Goal: Task Accomplishment & Management: Manage account settings

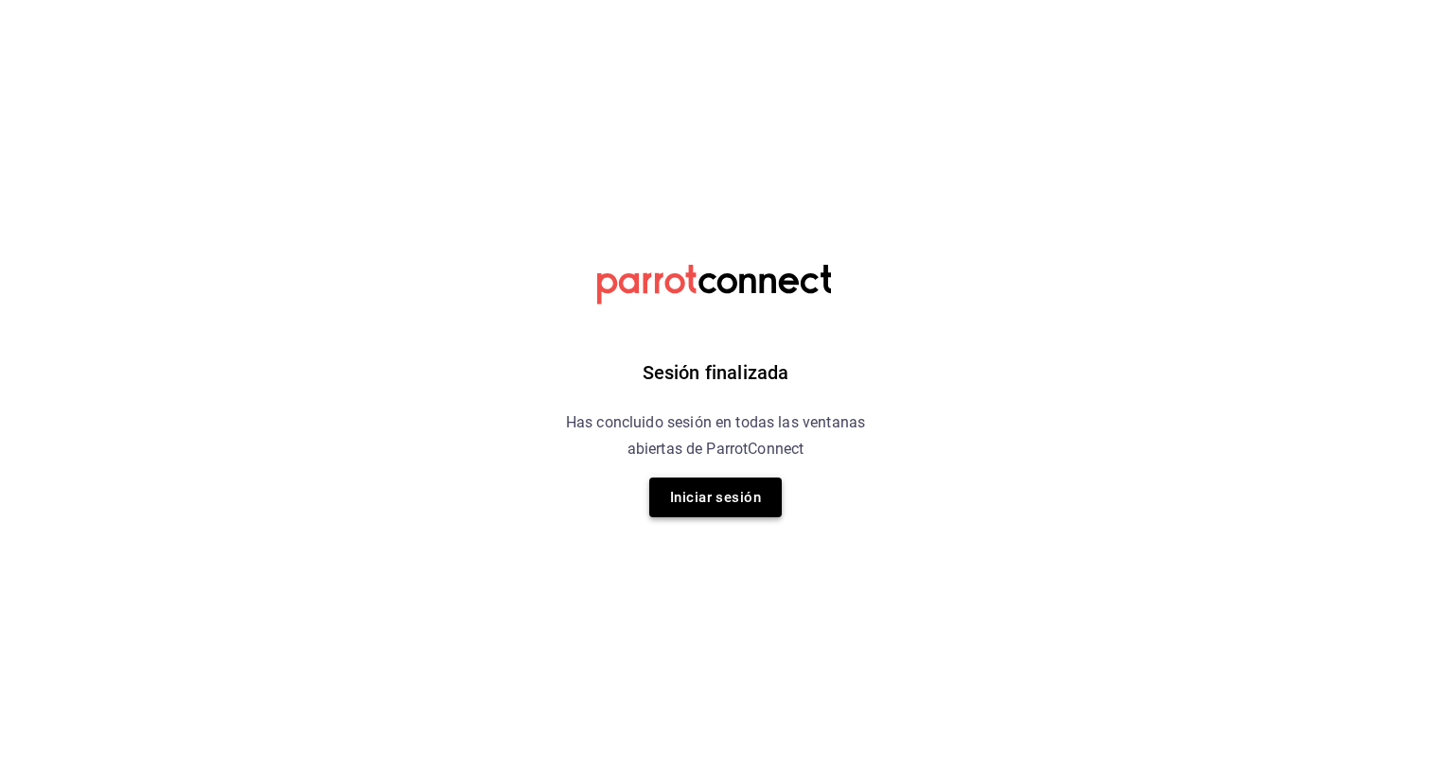
click at [675, 502] on button "Iniciar sesión" at bounding box center [715, 498] width 132 height 40
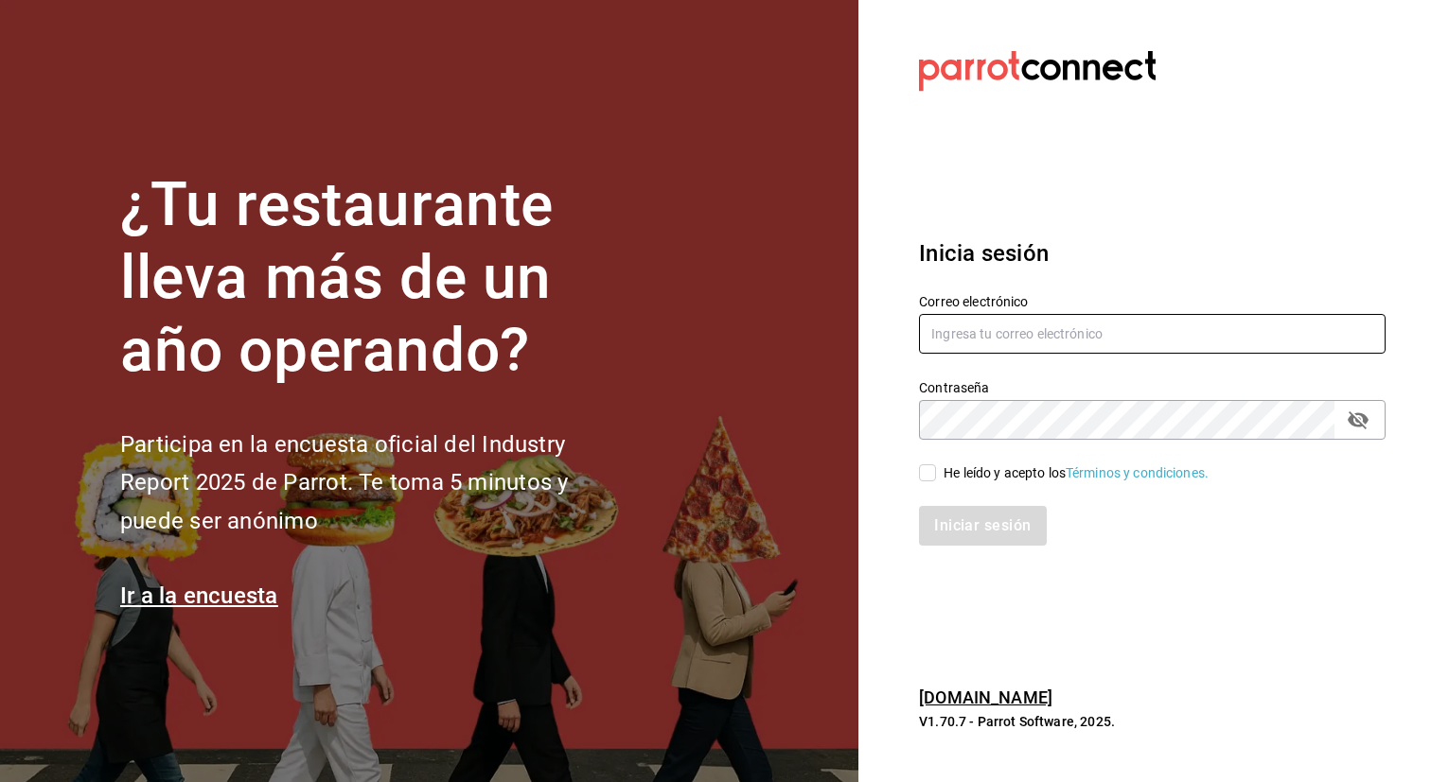
type input "[EMAIL_ADDRESS][DOMAIN_NAME]"
click at [926, 475] on input "He leído y acepto los Términos y condiciones." at bounding box center [927, 473] width 17 height 17
checkbox input "true"
click at [965, 522] on button "Iniciar sesión" at bounding box center [983, 526] width 129 height 40
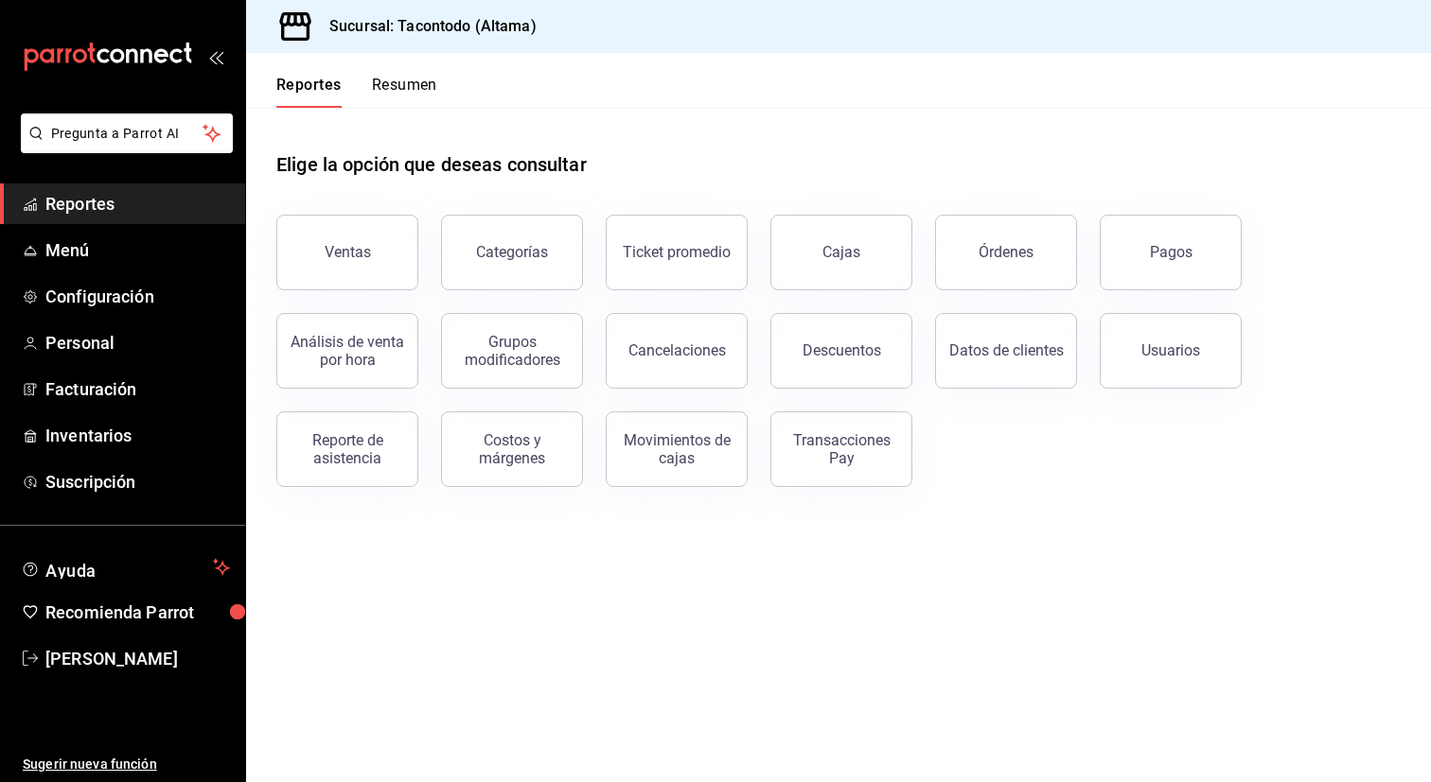
click at [396, 85] on button "Resumen" at bounding box center [404, 92] width 65 height 32
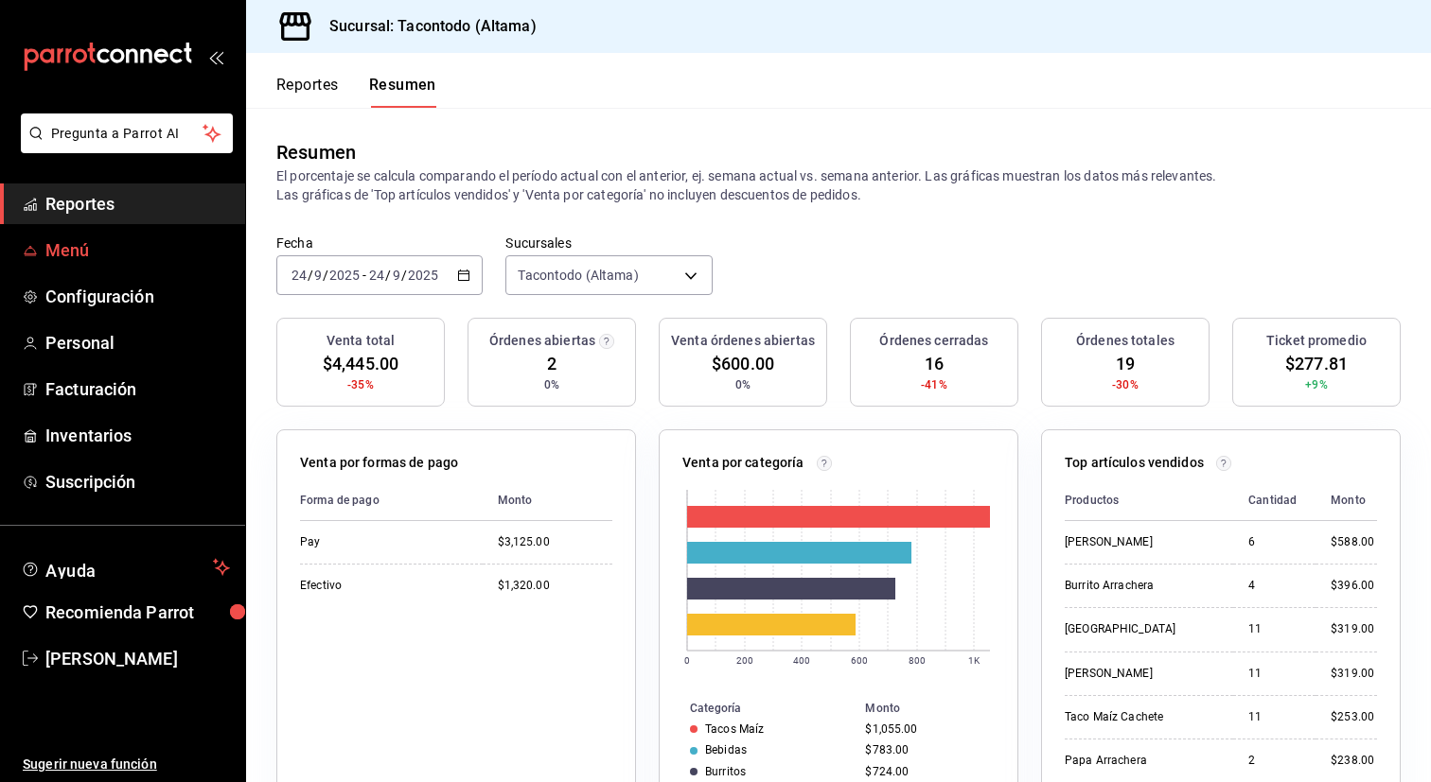
click at [74, 256] on span "Menú" at bounding box center [137, 250] width 185 height 26
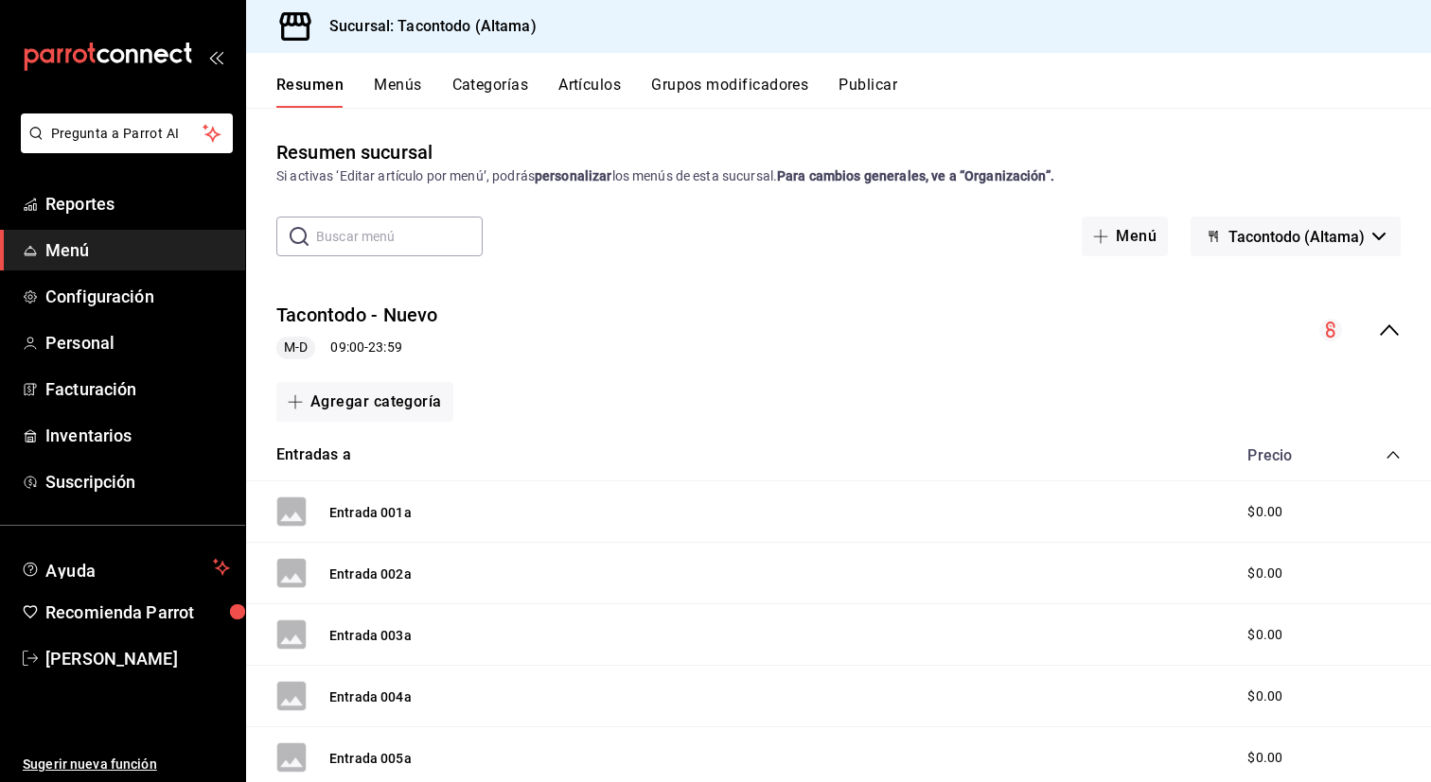
click at [1400, 328] on div "Tacontodo - Nuevo M-D 09:00 - 23:59" at bounding box center [838, 331] width 1185 height 88
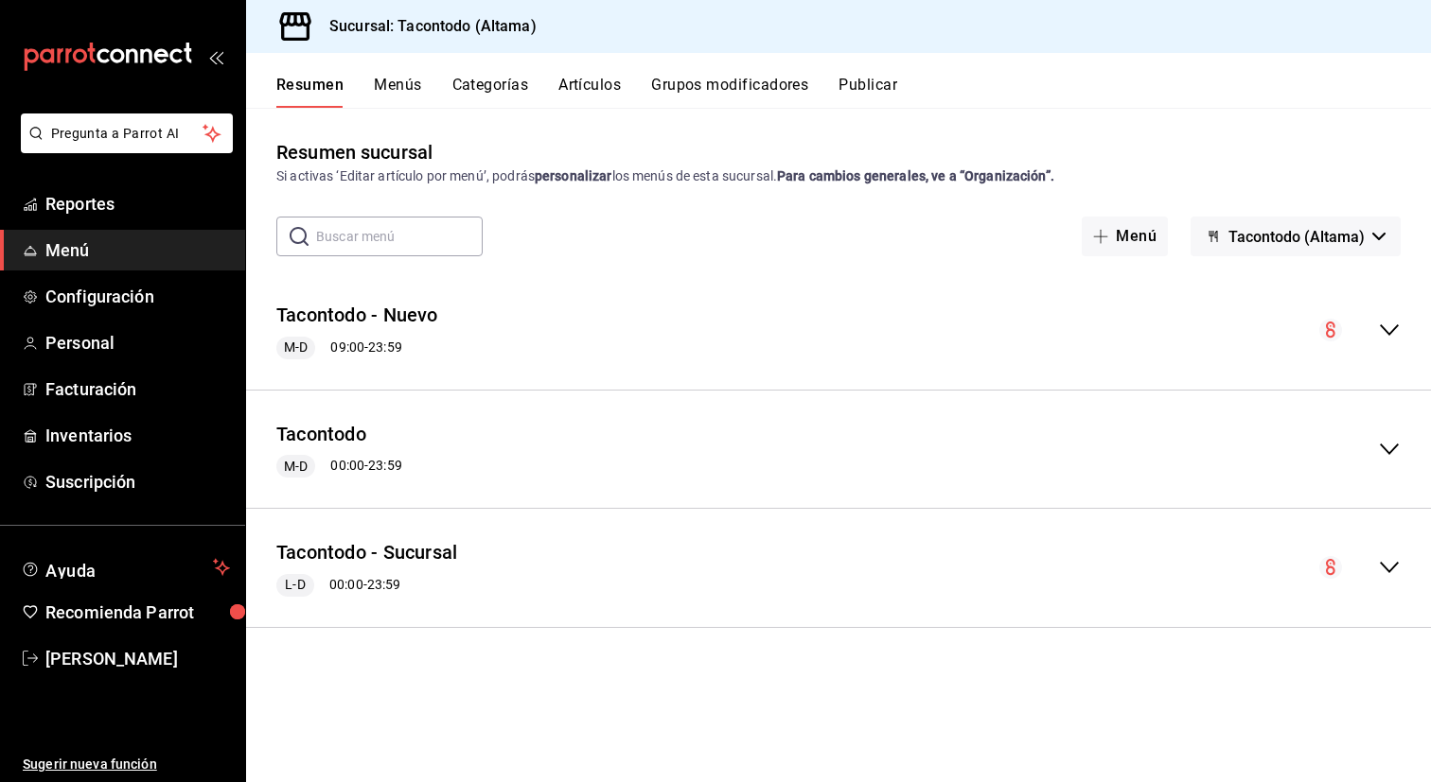
click at [1396, 571] on icon "collapse-menu-row" at bounding box center [1389, 567] width 23 height 23
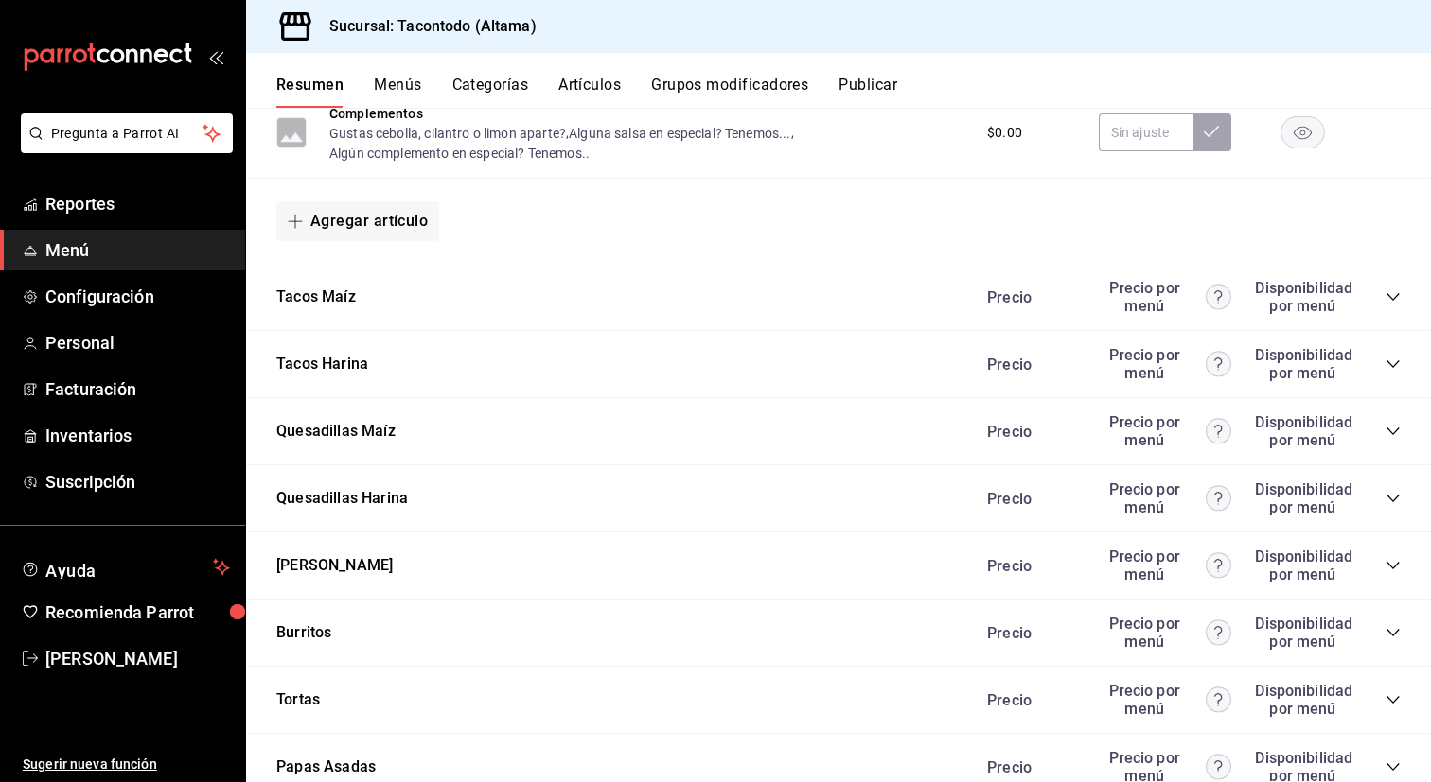
scroll to position [1629, 0]
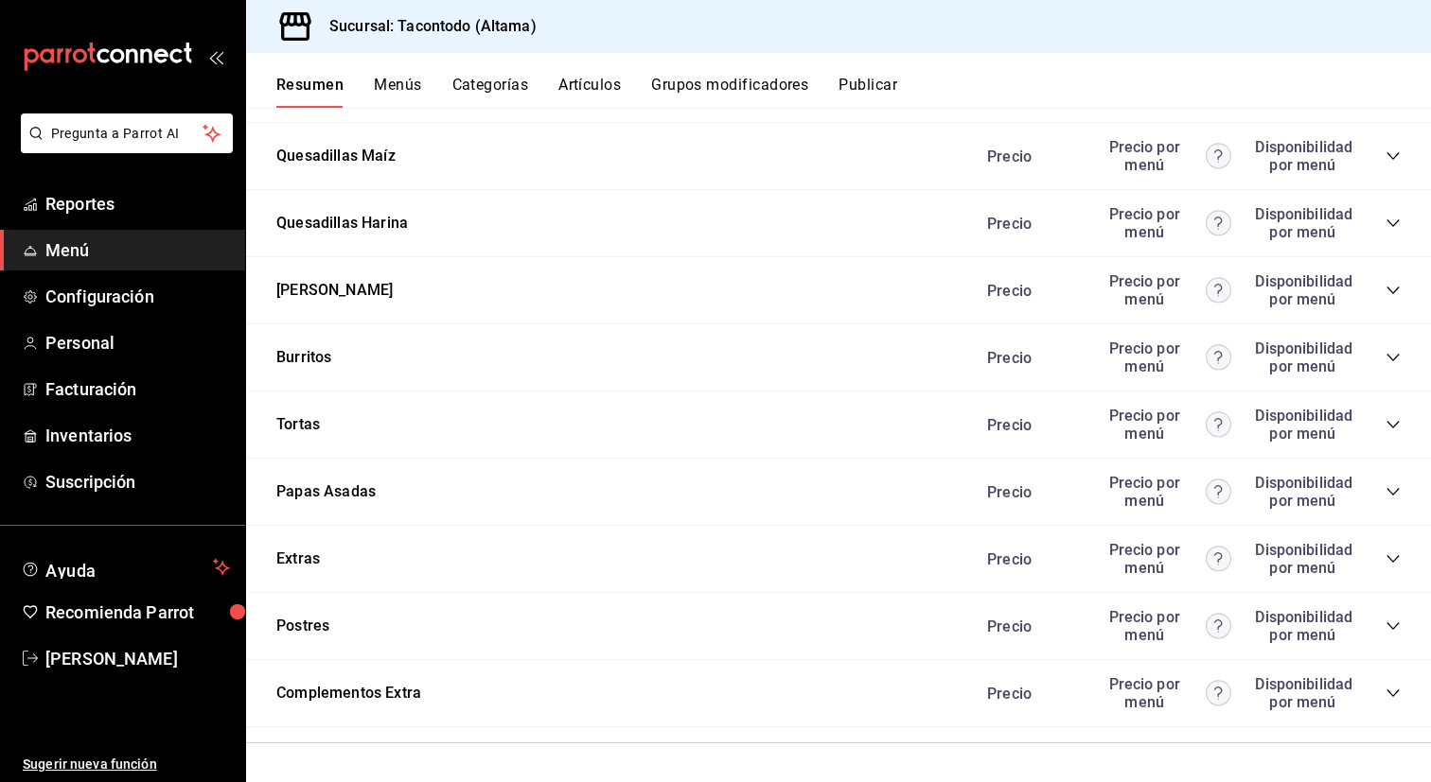
click at [1394, 555] on icon "collapse-category-row" at bounding box center [1392, 559] width 15 height 15
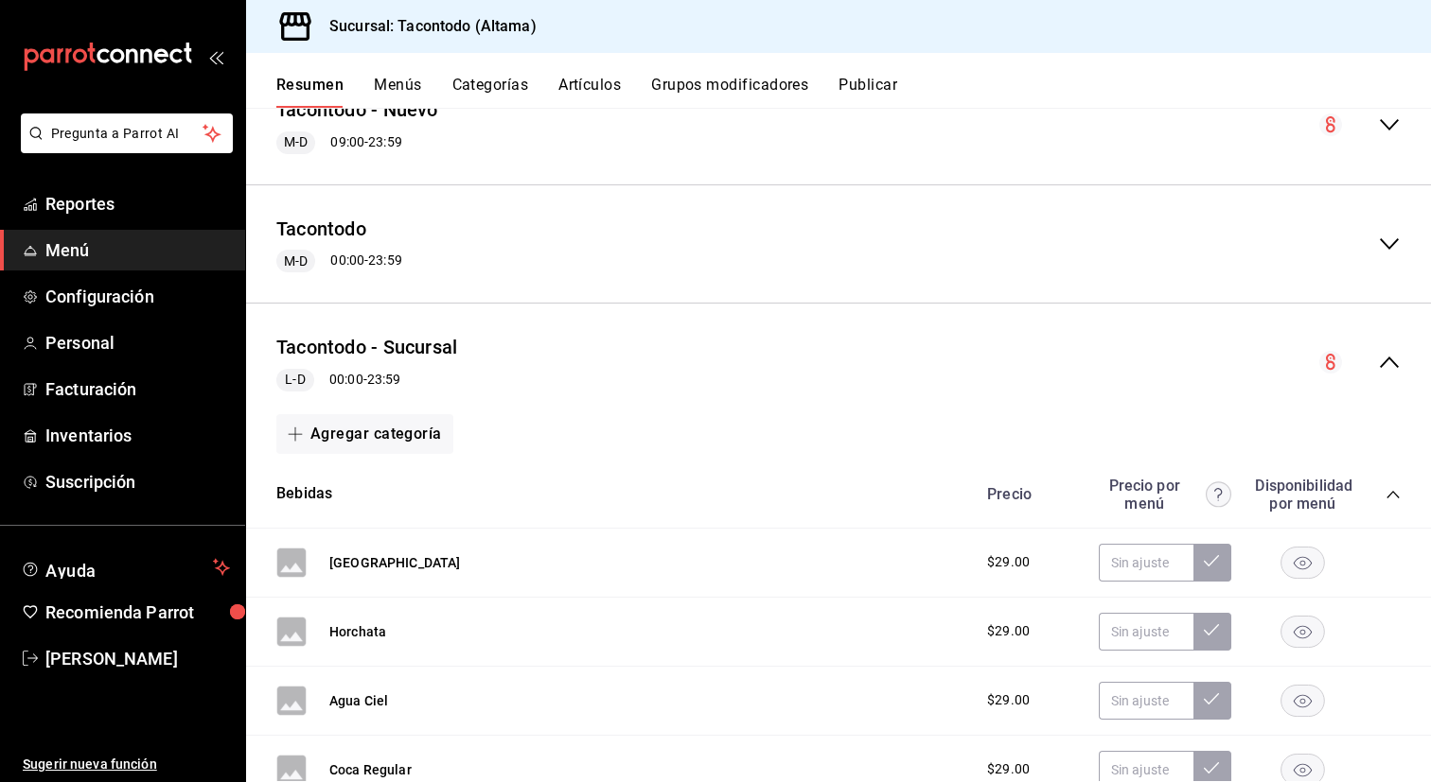
scroll to position [0, 0]
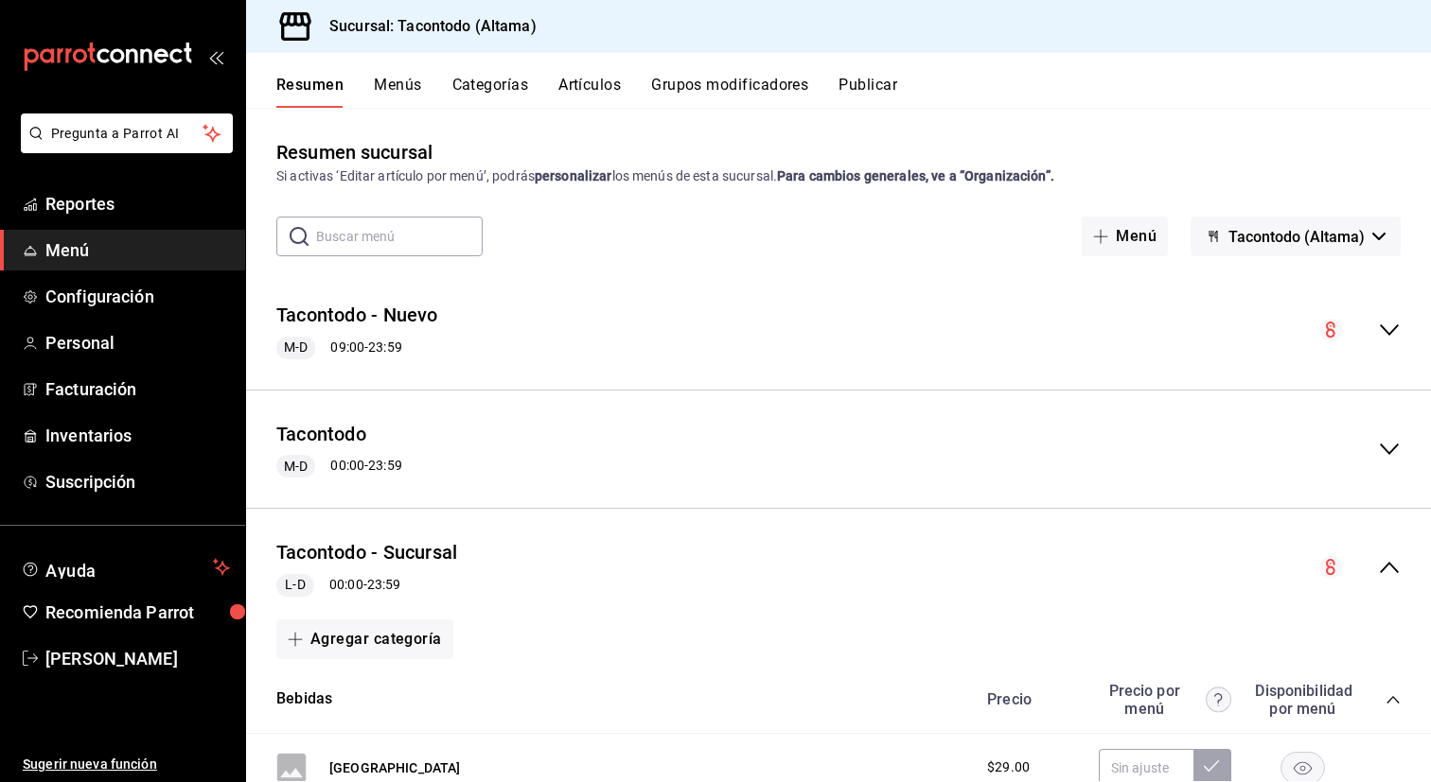
click at [582, 79] on button "Artículos" at bounding box center [589, 92] width 62 height 32
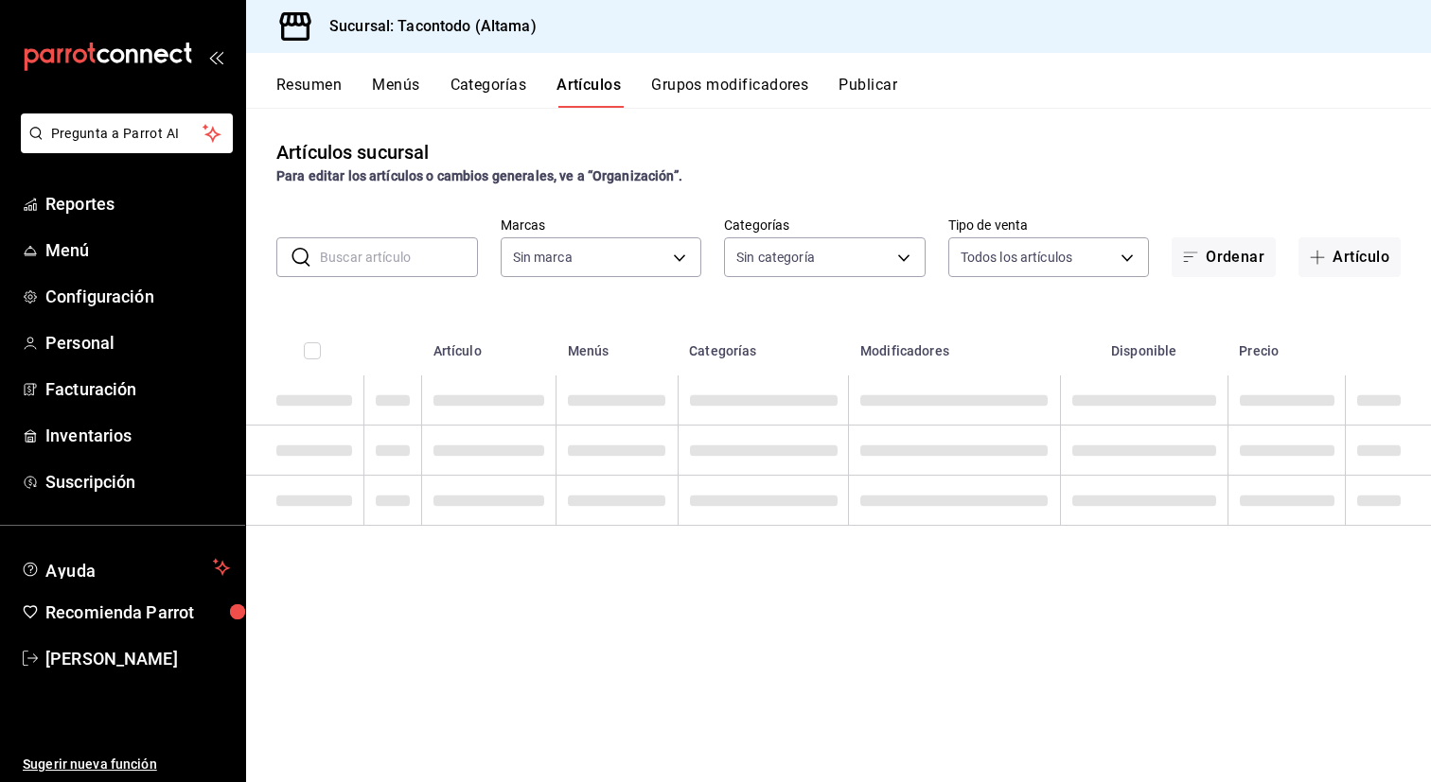
type input "56f755ab-7396-4f10-bb3c-049bffdbebb5"
type input "46ab6e39-dfb6-479d-8fb1-ec7912dac42e,077cfc57-b848-4776-9afd-77a013d51790,86433…"
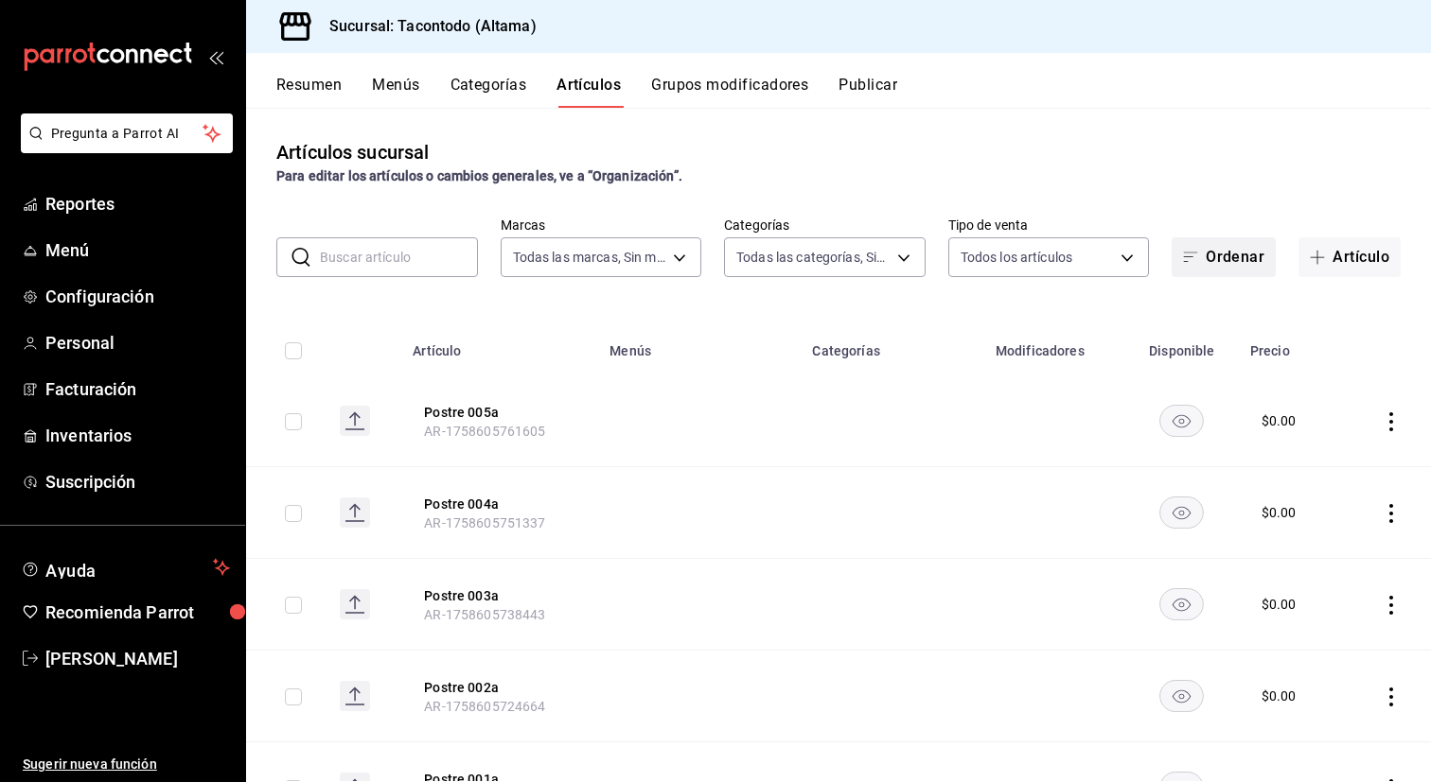
click at [1195, 273] on button "Ordenar" at bounding box center [1223, 257] width 104 height 40
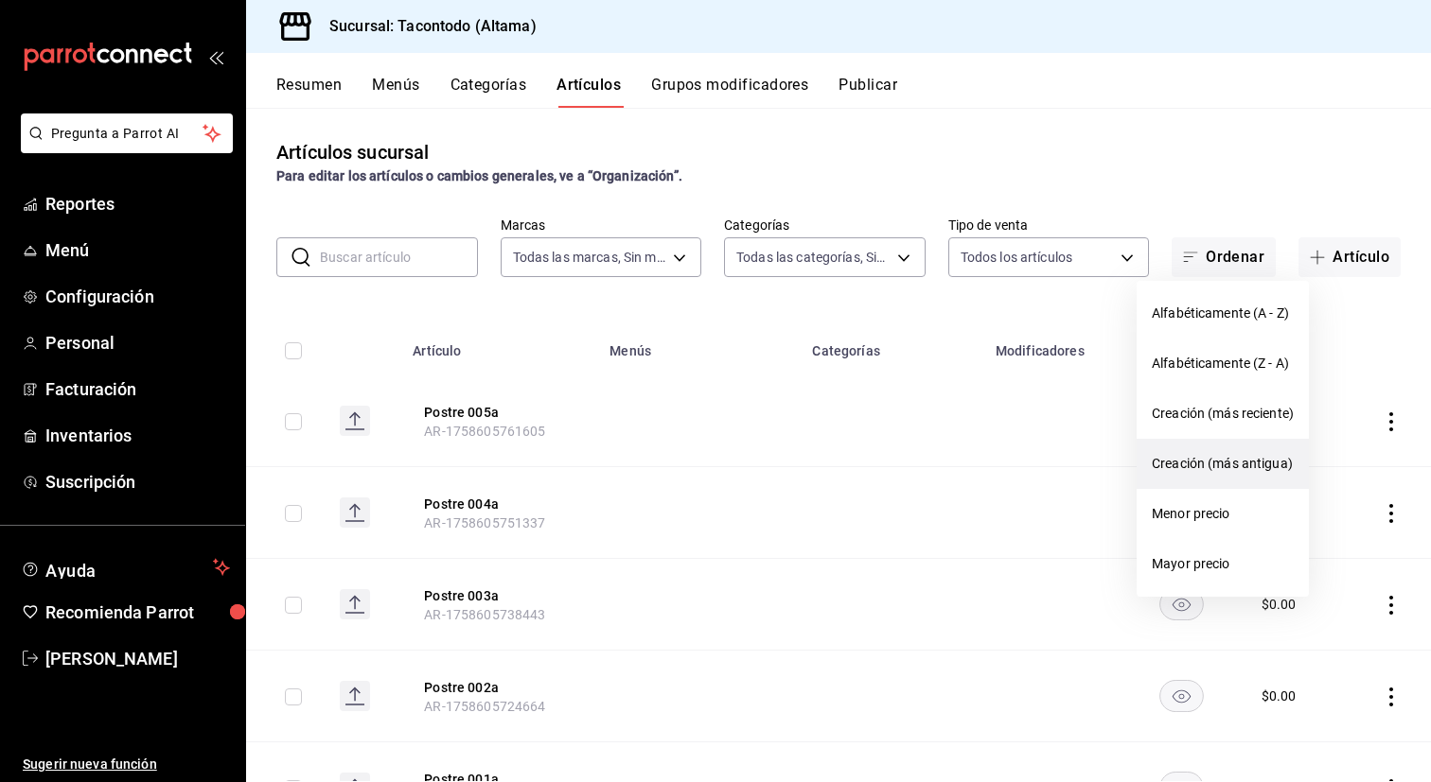
click at [1216, 456] on span "Creación (más antigua)" at bounding box center [1222, 464] width 142 height 20
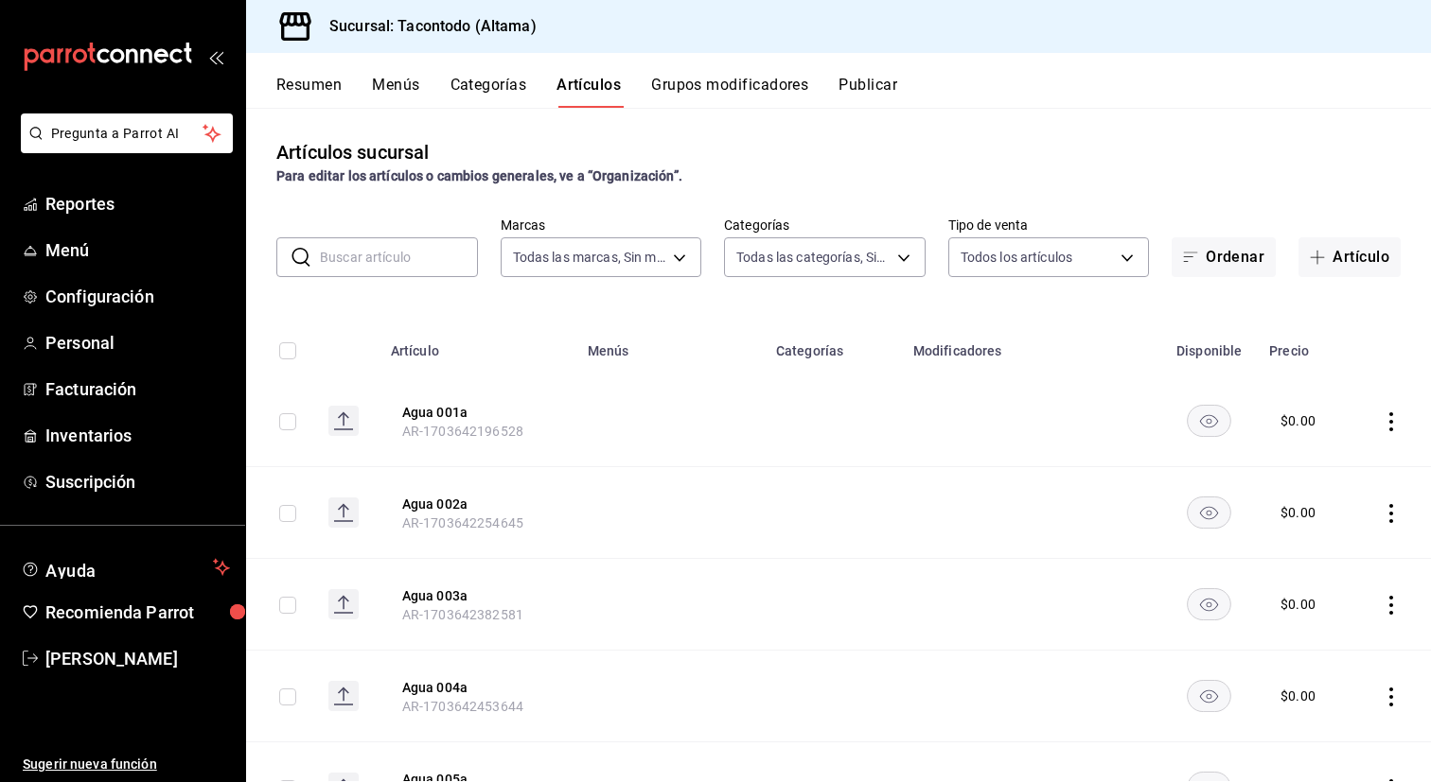
click at [512, 88] on button "Categorías" at bounding box center [488, 92] width 77 height 32
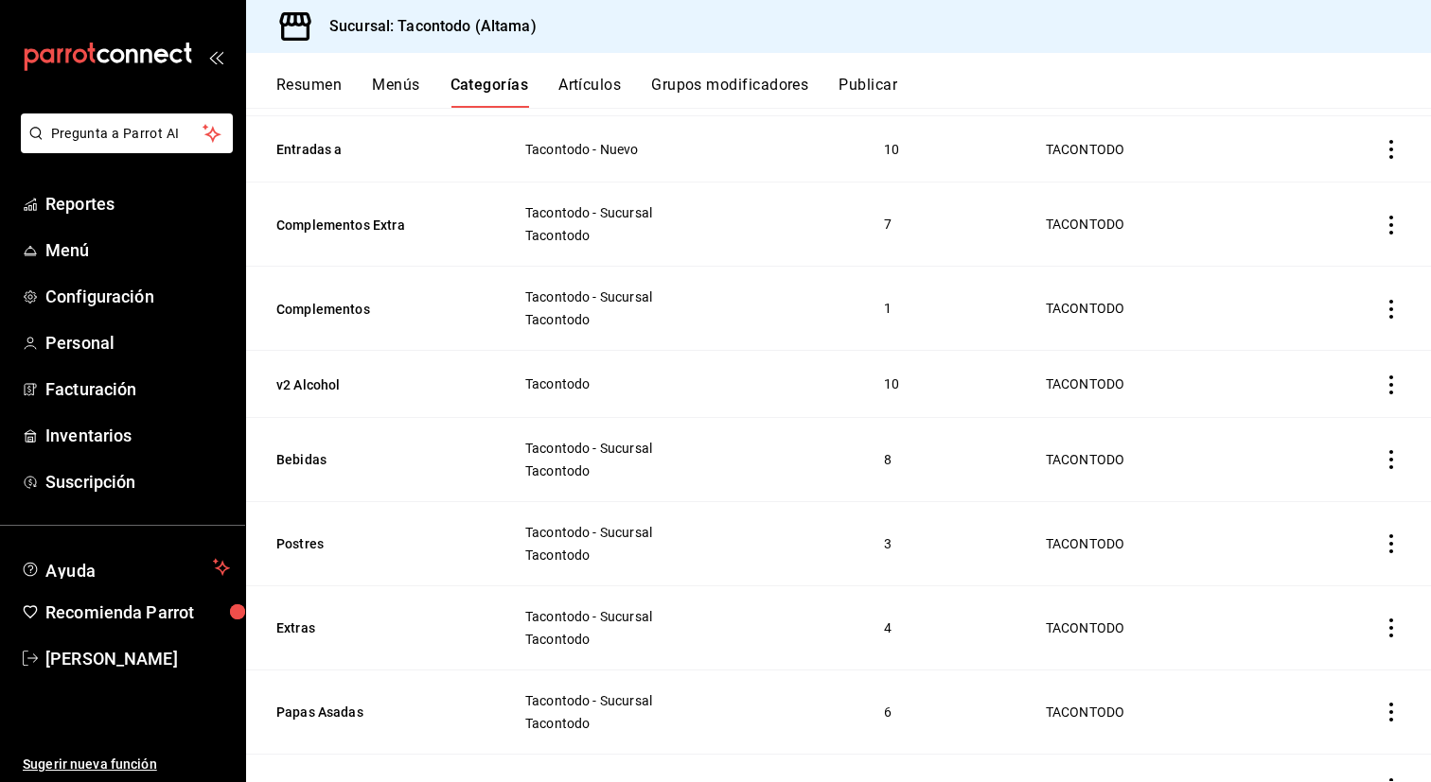
scroll to position [837, 0]
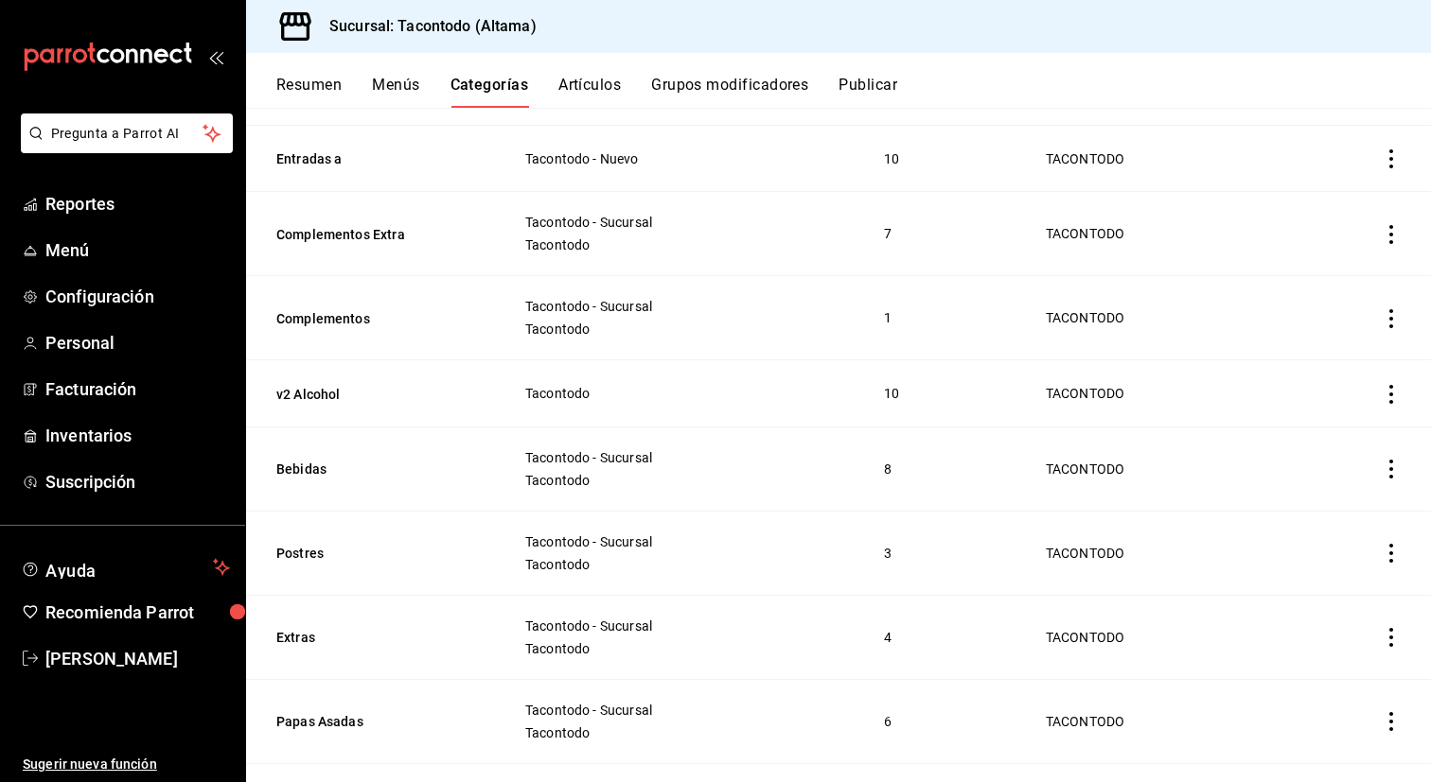
click at [581, 78] on button "Artículos" at bounding box center [589, 92] width 62 height 32
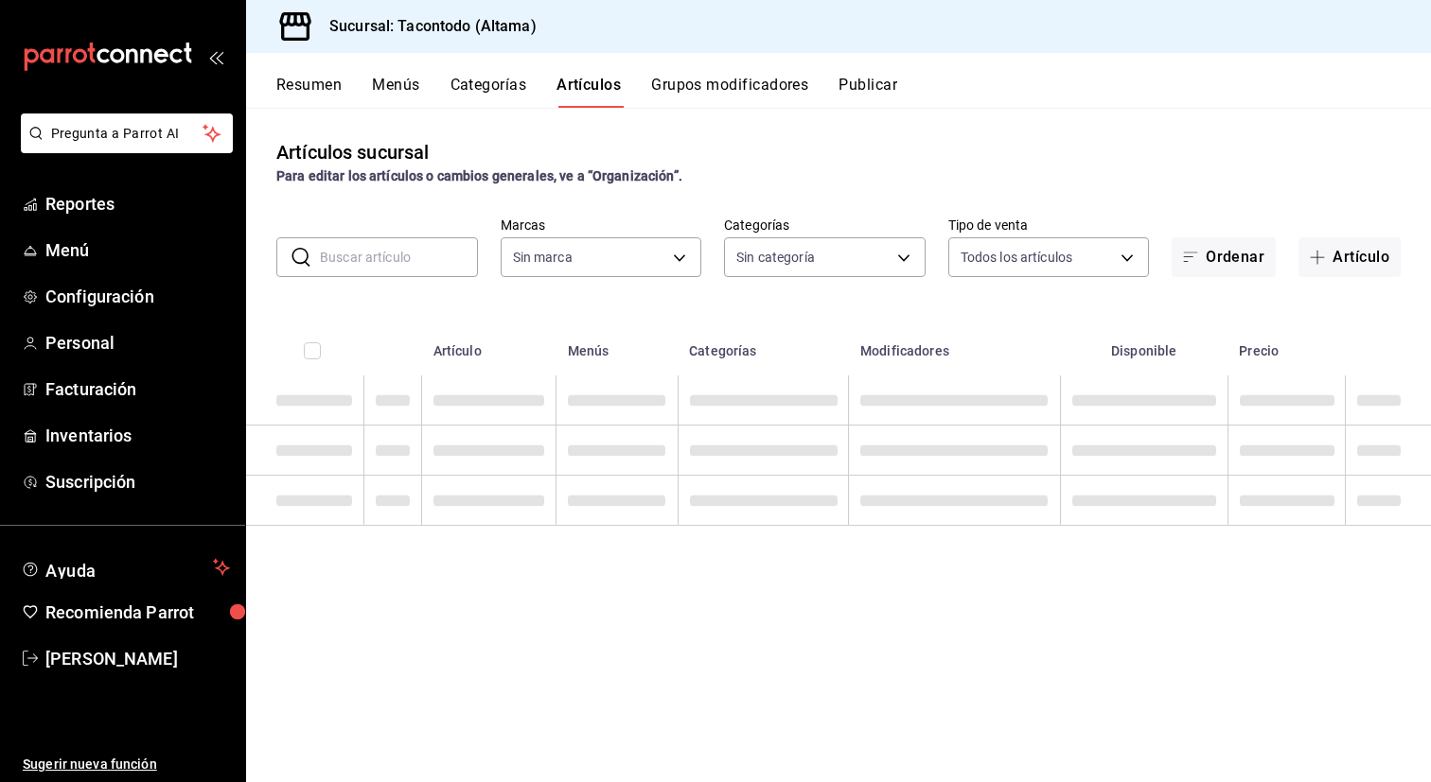
type input "56f755ab-7396-4f10-bb3c-049bffdbebb5"
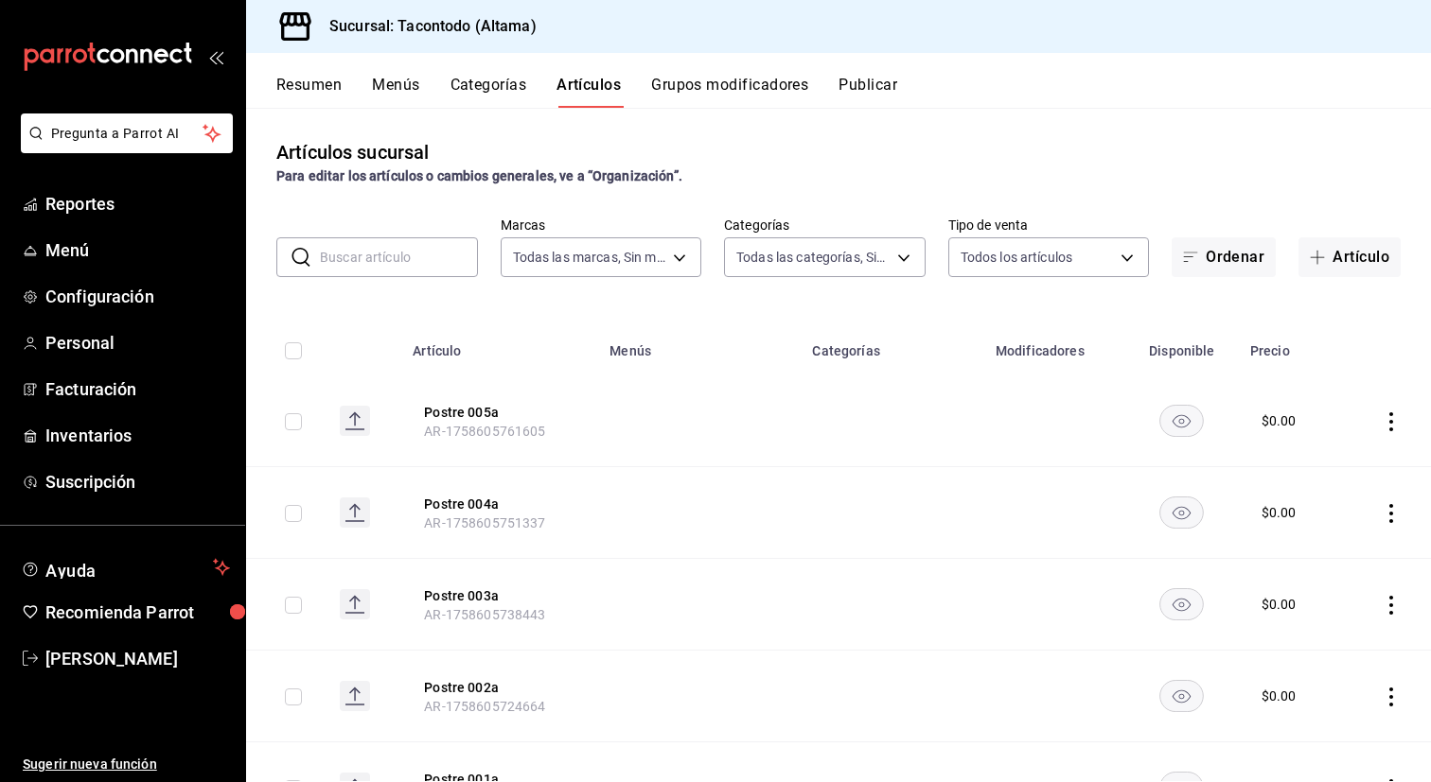
type input "46ab6e39-dfb6-479d-8fb1-ec7912dac42e,077cfc57-b848-4776-9afd-77a013d51790,86433…"
click at [1214, 259] on button "Ordenar" at bounding box center [1223, 257] width 104 height 40
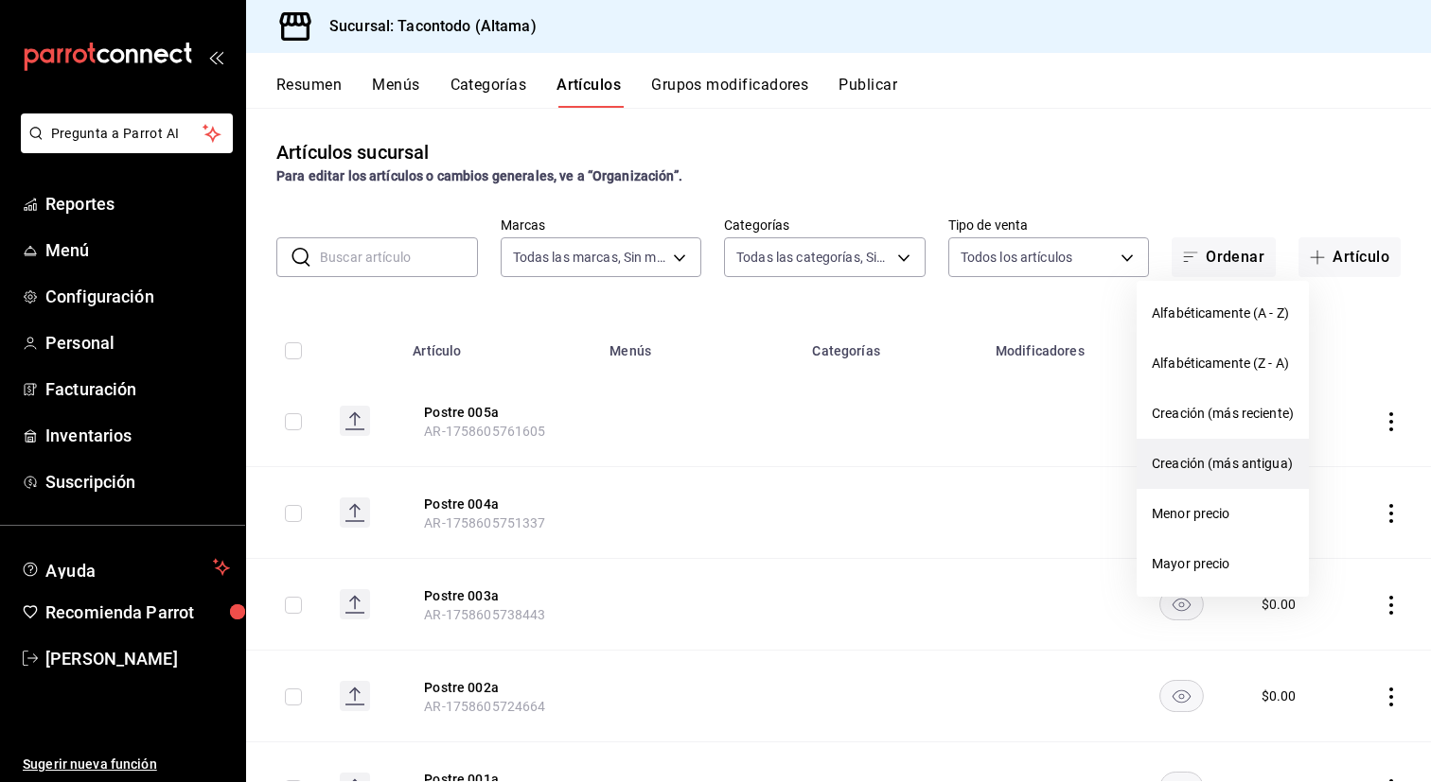
click at [1216, 463] on span "Creación (más antigua)" at bounding box center [1222, 464] width 142 height 20
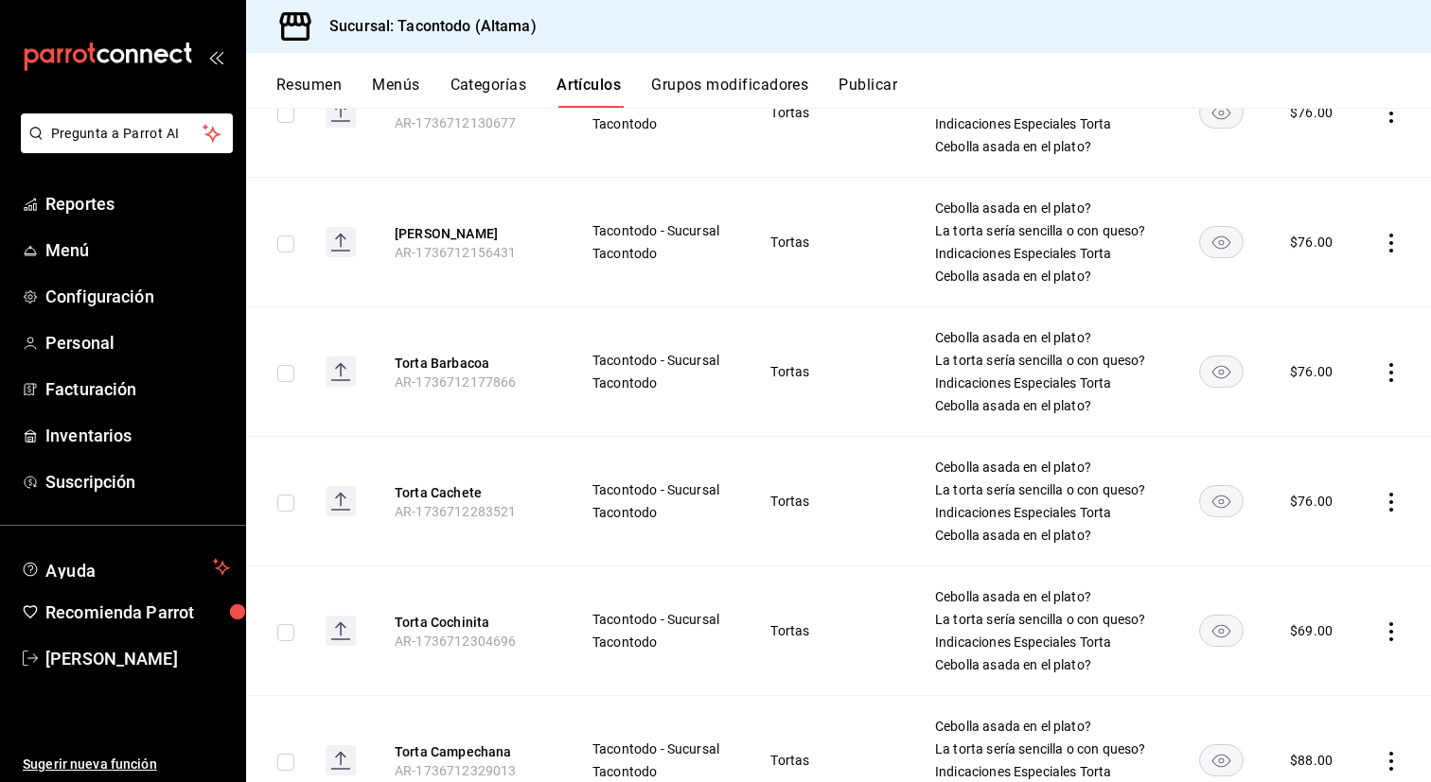
scroll to position [9312, 0]
click at [594, 91] on button "Artículos" at bounding box center [588, 92] width 64 height 32
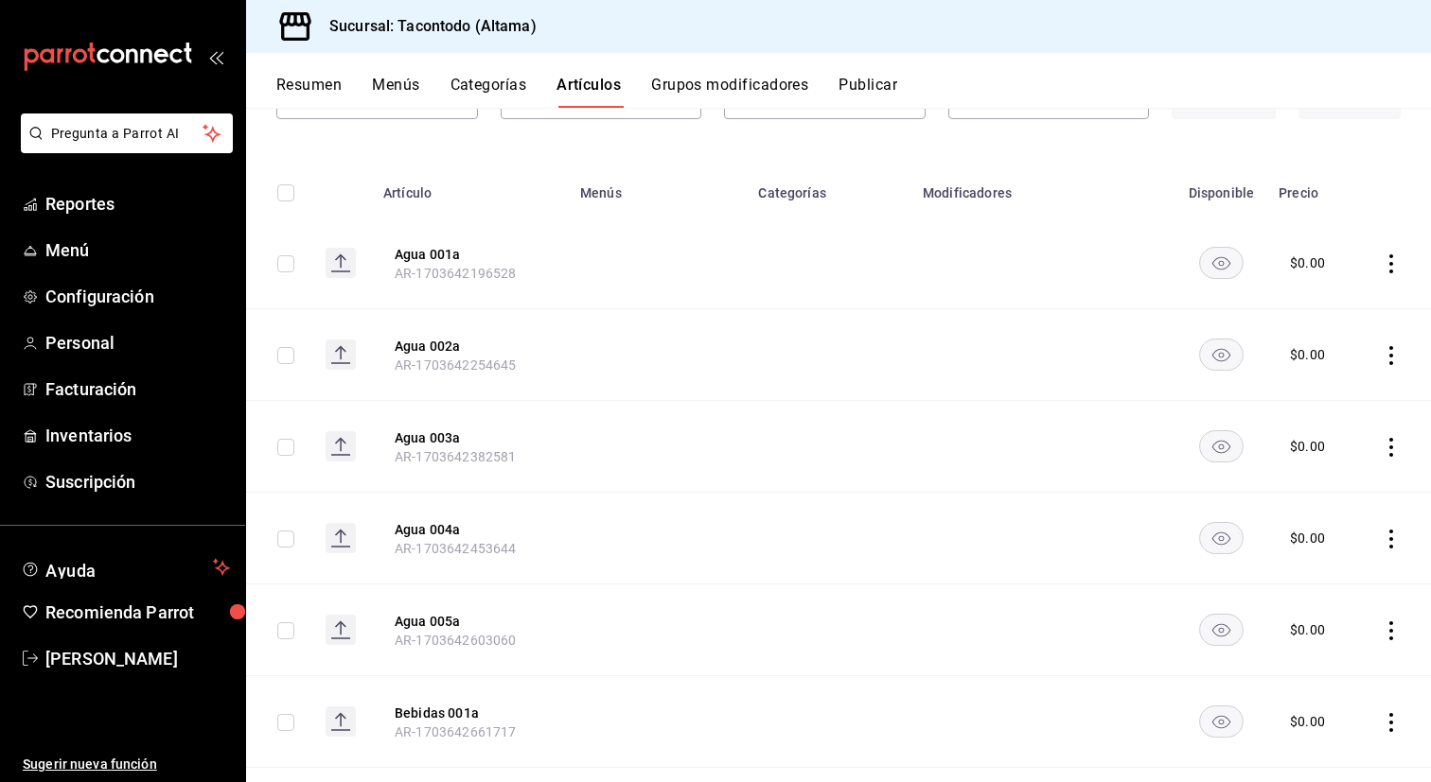
scroll to position [0, 0]
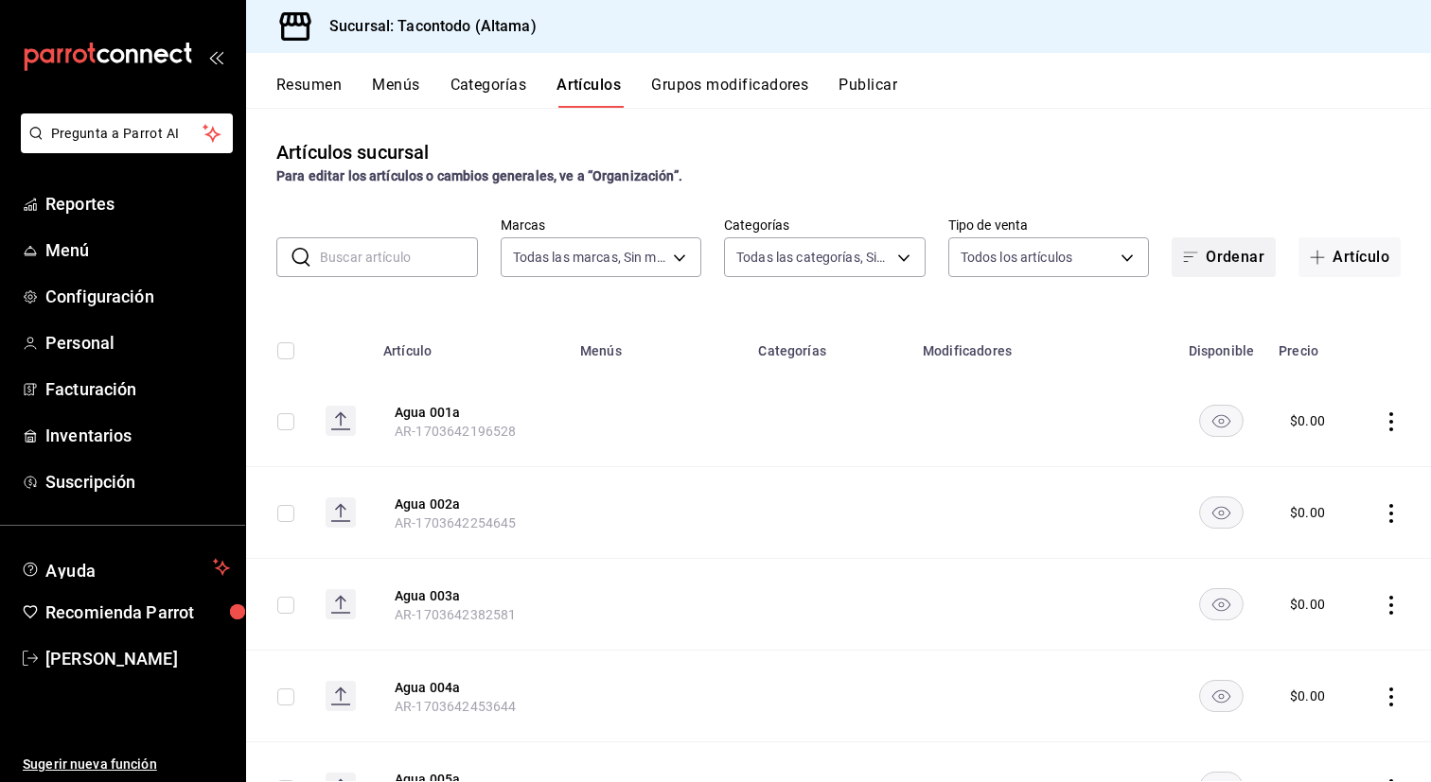
click at [1218, 259] on button "Ordenar" at bounding box center [1223, 257] width 104 height 40
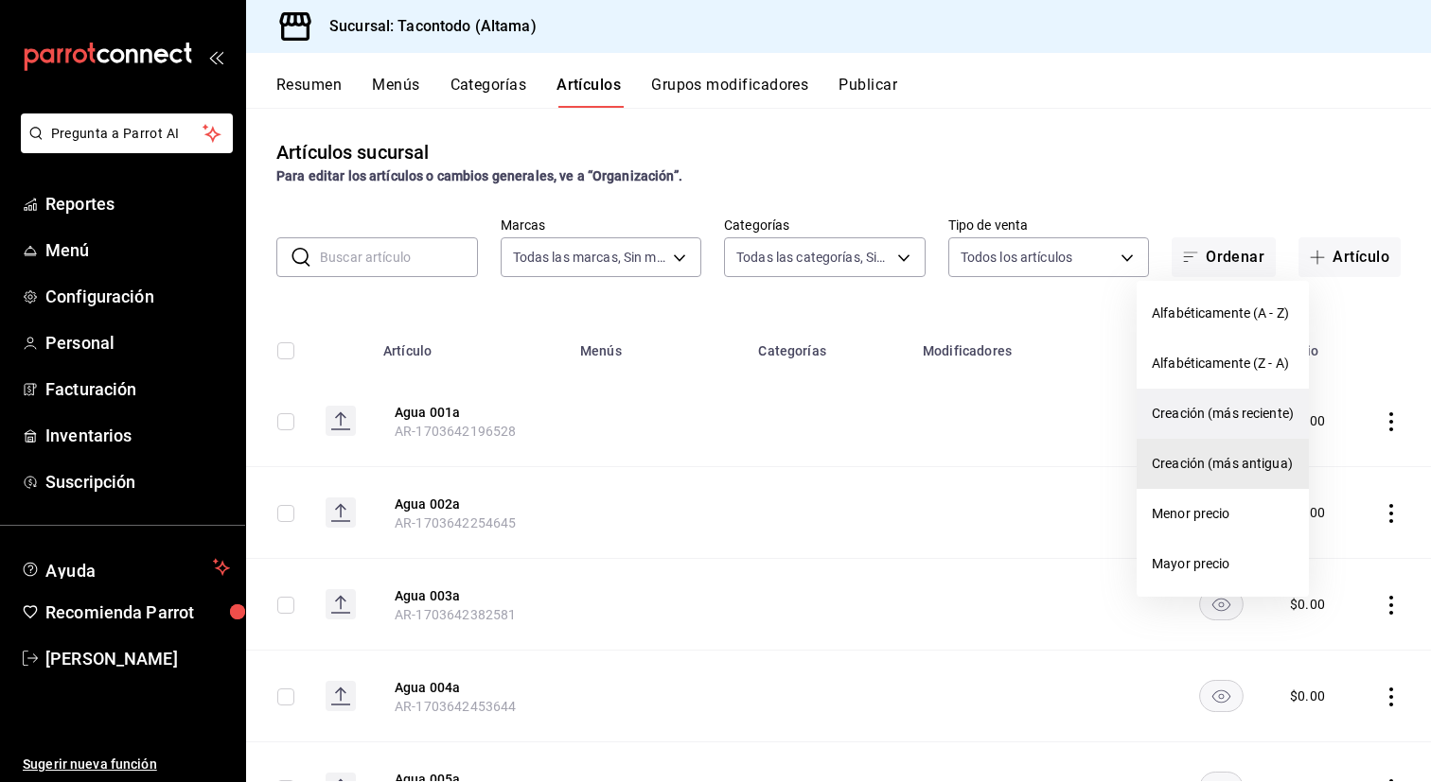
click at [1233, 406] on span "Creación (más reciente)" at bounding box center [1222, 414] width 142 height 20
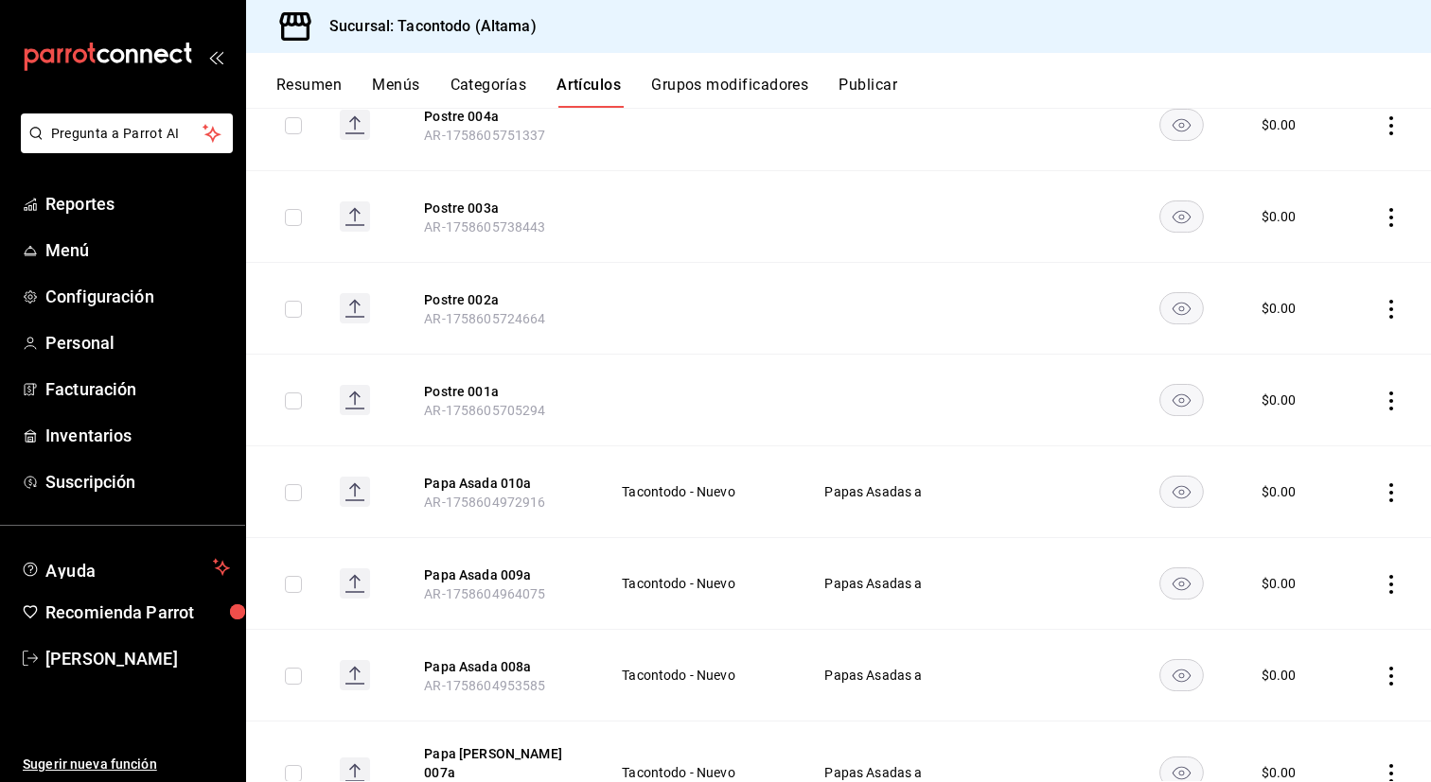
scroll to position [378, 0]
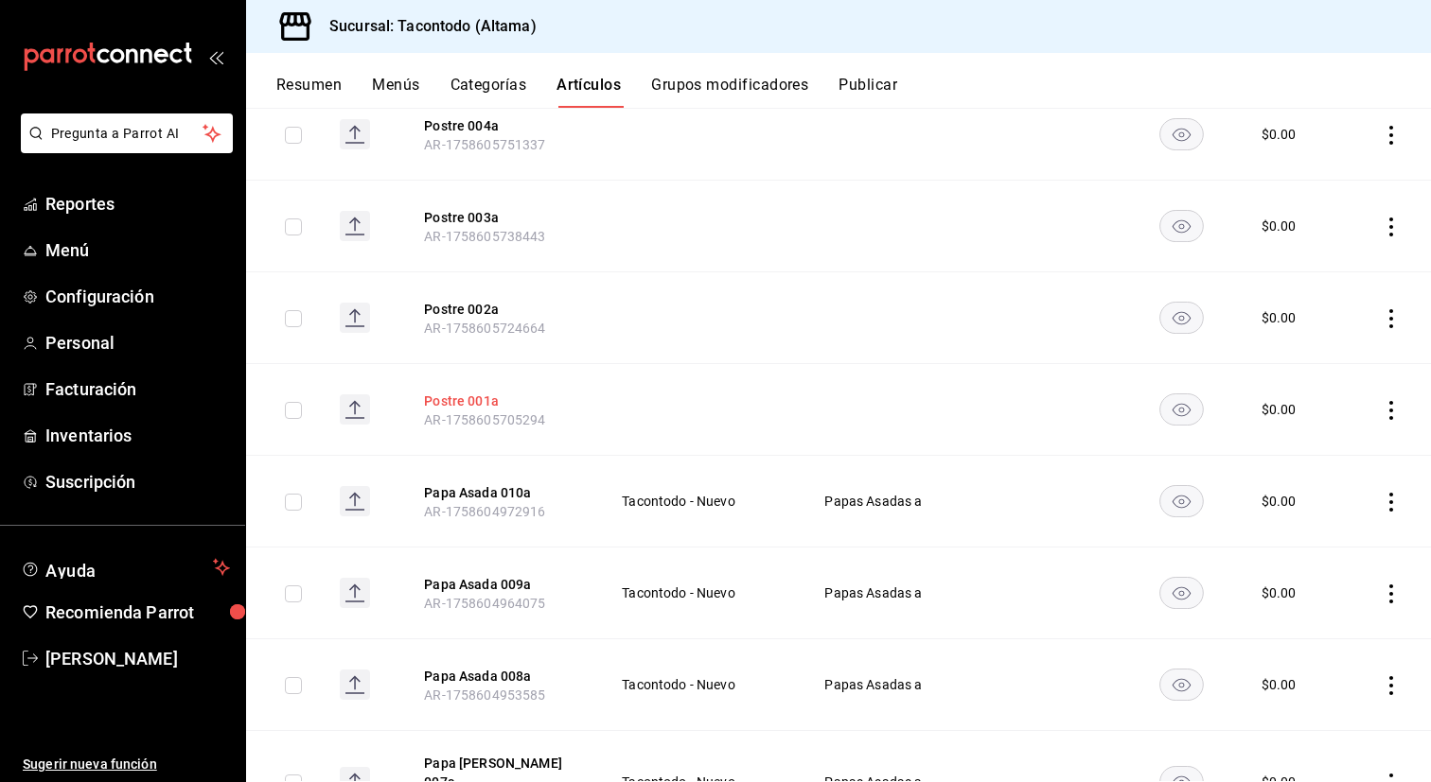
click at [484, 404] on button "Postre 001a" at bounding box center [499, 401] width 151 height 19
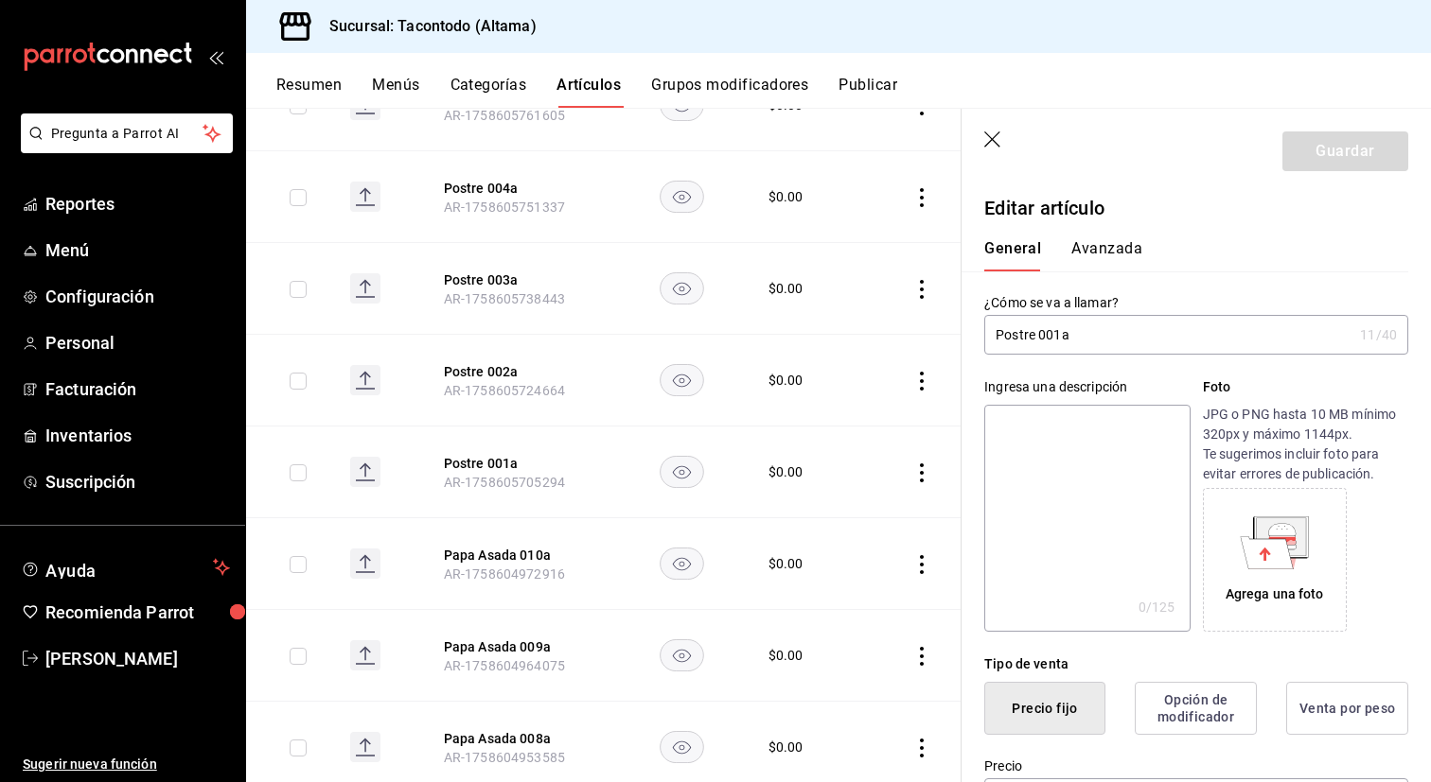
click at [1092, 339] on input "Postre 001a" at bounding box center [1168, 335] width 368 height 38
click at [1069, 336] on input "Empalme de Gloria" at bounding box center [1168, 335] width 368 height 38
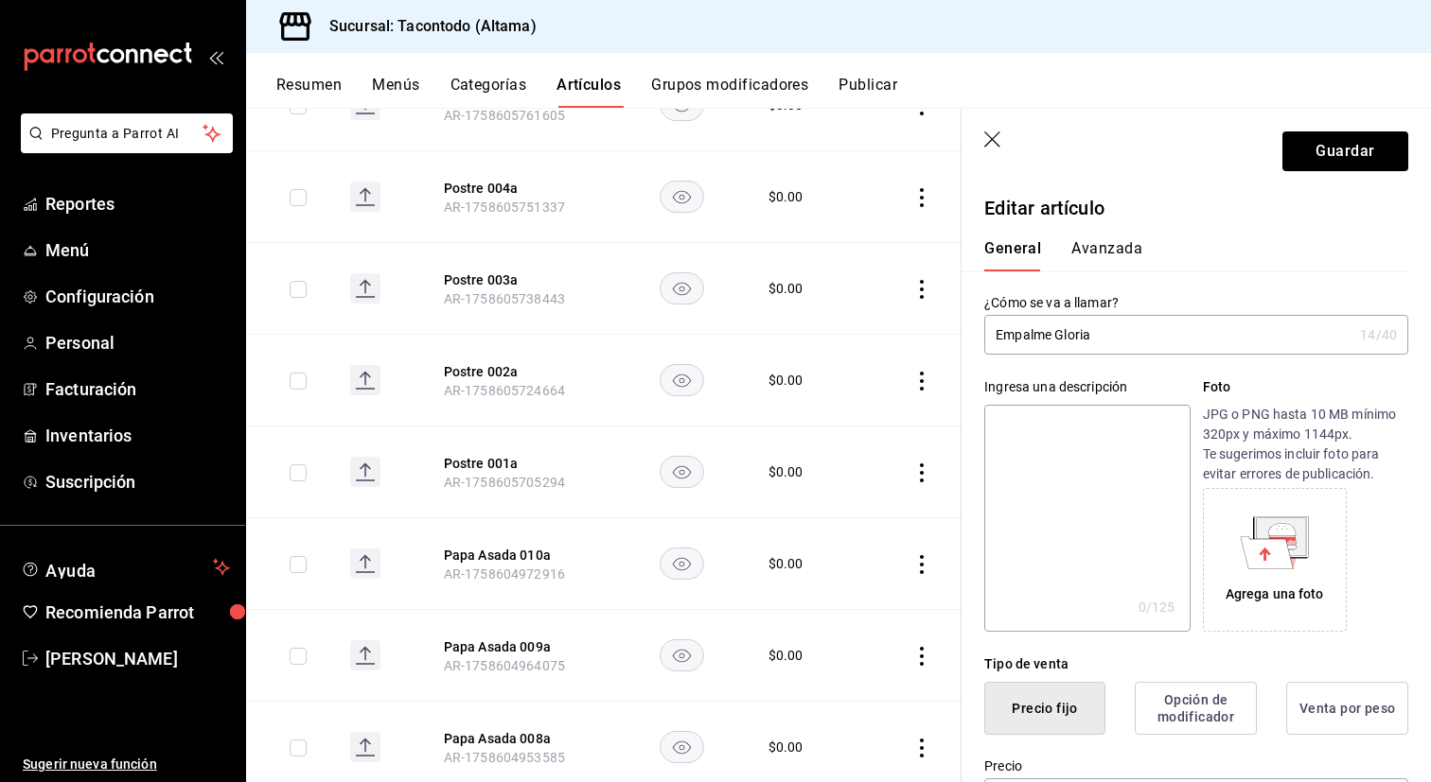
click at [999, 341] on input "Empalme Gloria" at bounding box center [1168, 335] width 368 height 38
type input "Empalme Gloria"
click at [1343, 155] on button "Guardar" at bounding box center [1345, 152] width 126 height 40
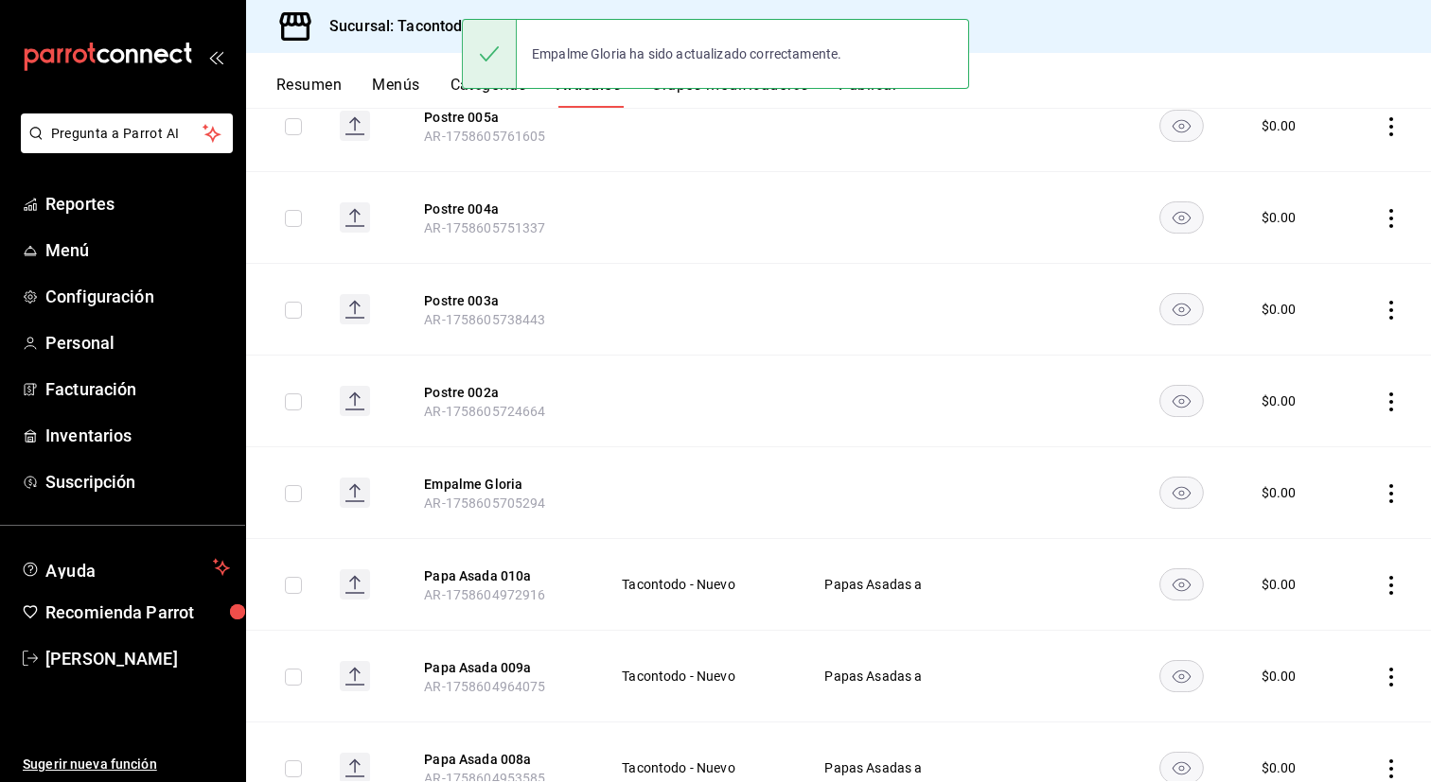
scroll to position [315, 0]
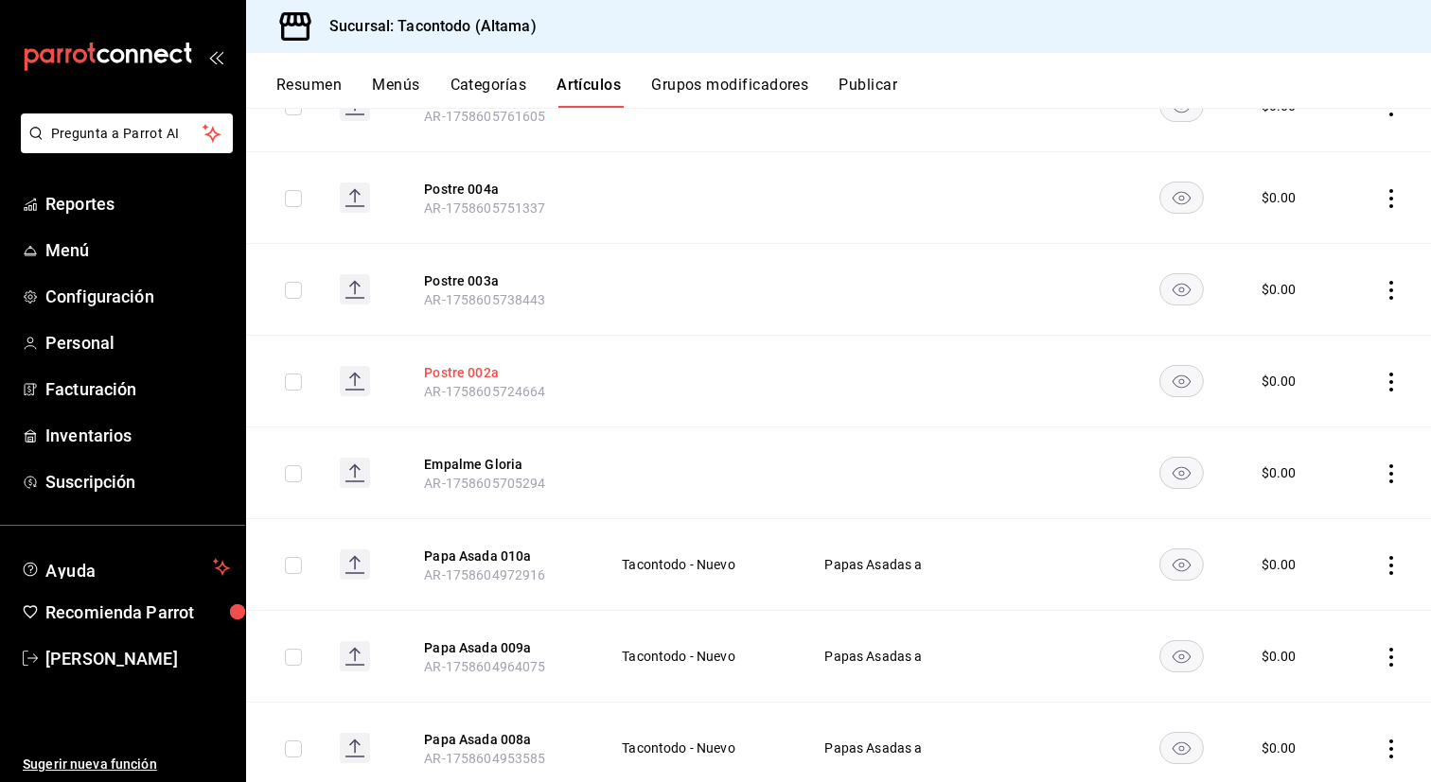
click at [463, 369] on button "Postre 002a" at bounding box center [499, 372] width 151 height 19
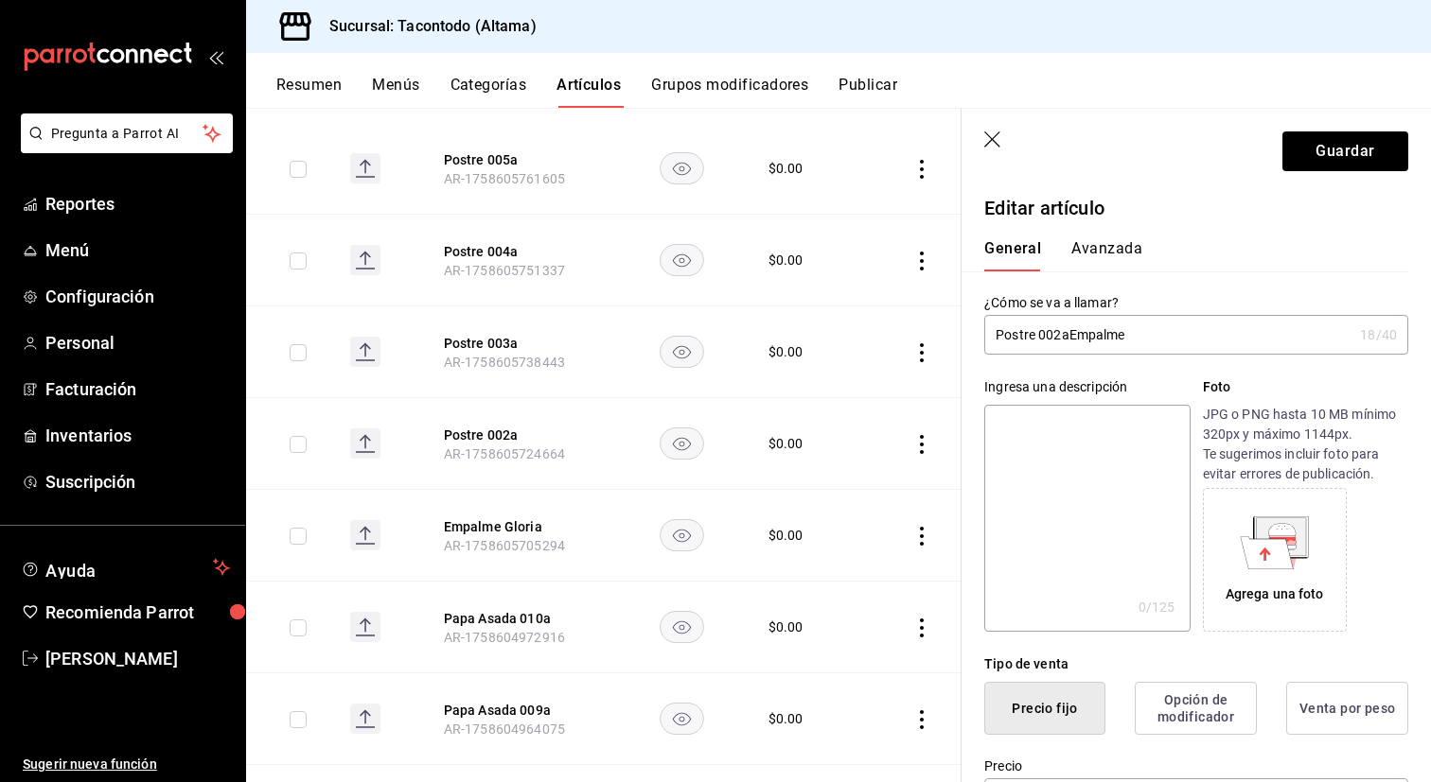
click at [1055, 340] on input "Postre 002aEmpalme" at bounding box center [1168, 335] width 368 height 38
type input "Empalme Ate"
click at [1328, 153] on button "Guardar" at bounding box center [1345, 152] width 126 height 40
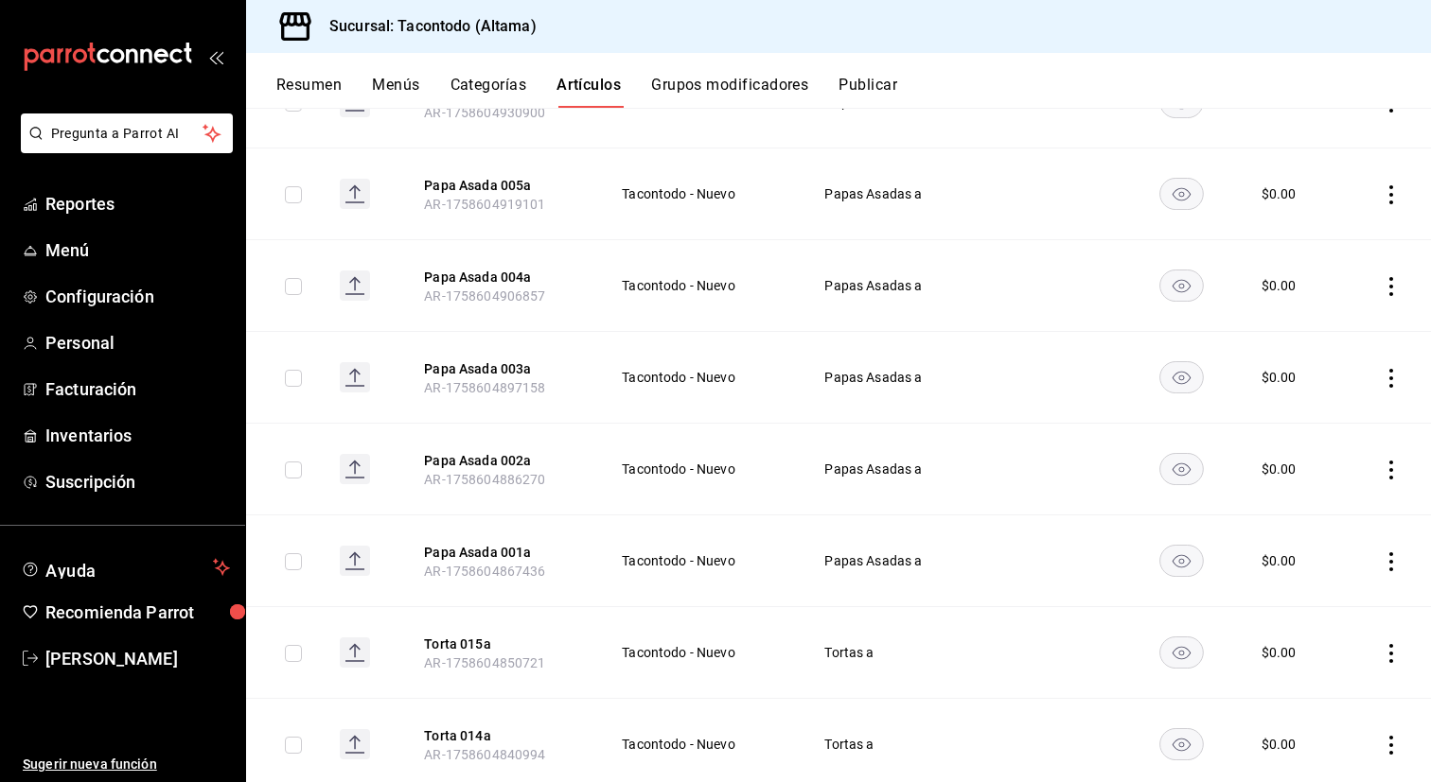
scroll to position [1159, 0]
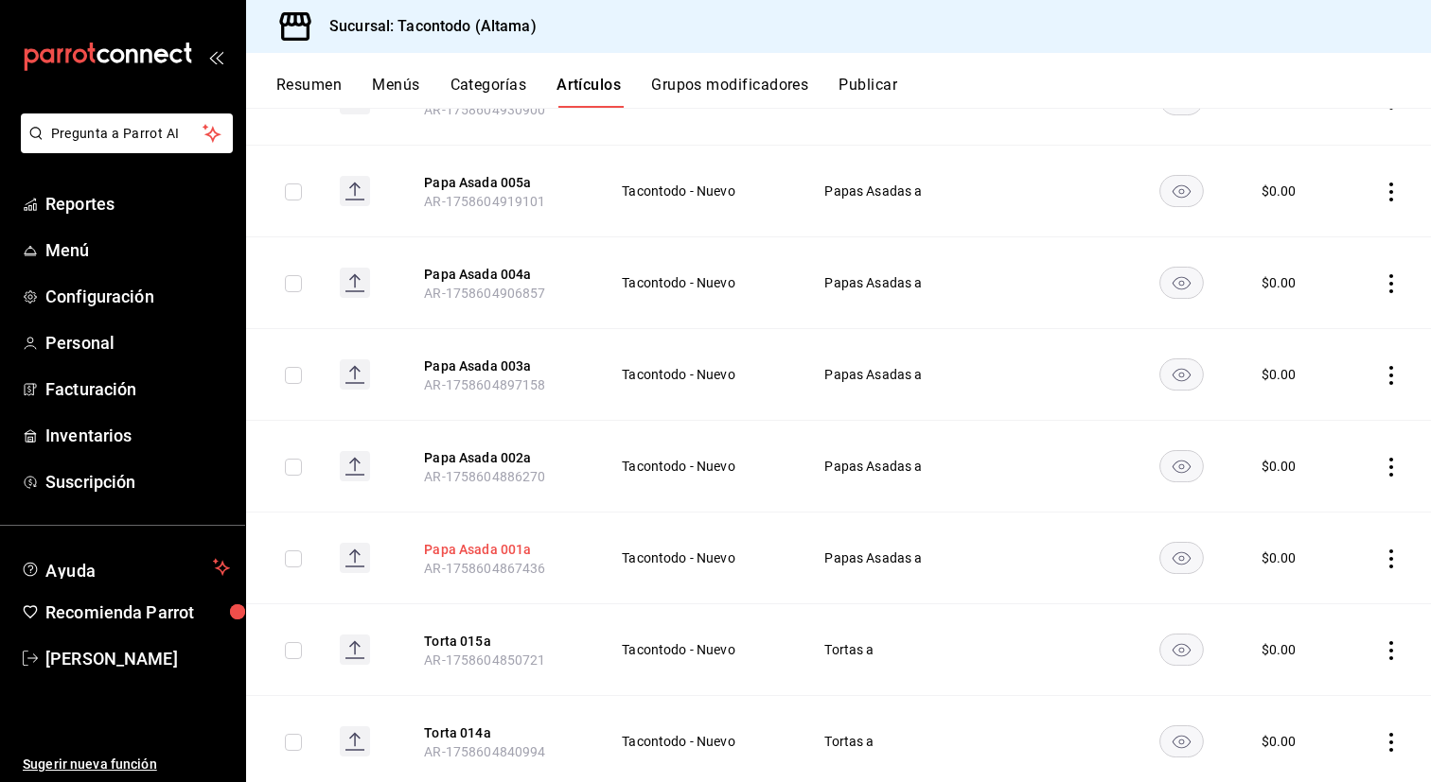
click at [484, 540] on button "Papa Asada 001a" at bounding box center [499, 549] width 151 height 19
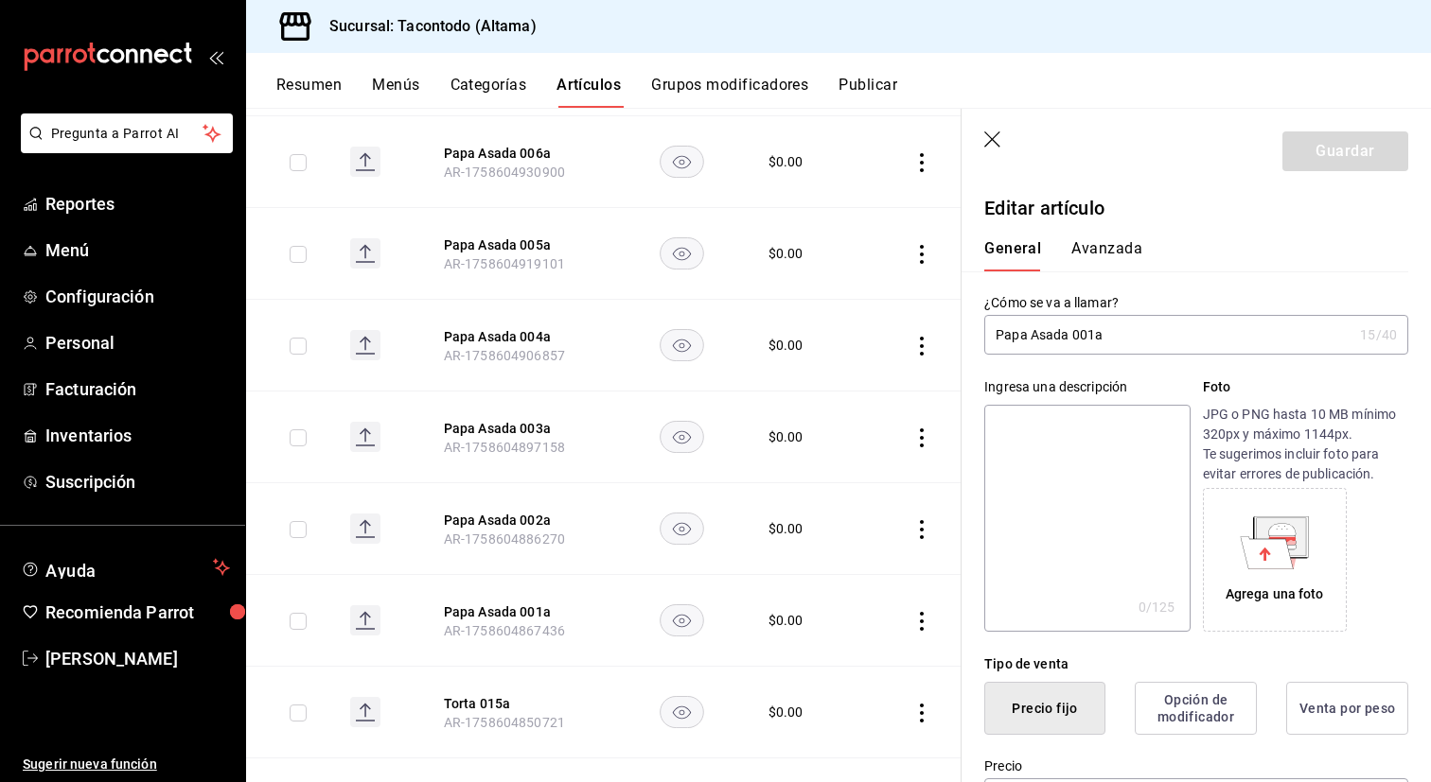
drag, startPoint x: 1092, startPoint y: 338, endPoint x: 1073, endPoint y: 338, distance: 18.9
click at [1073, 338] on input "Papa Asada 001a" at bounding box center [1168, 335] width 368 height 38
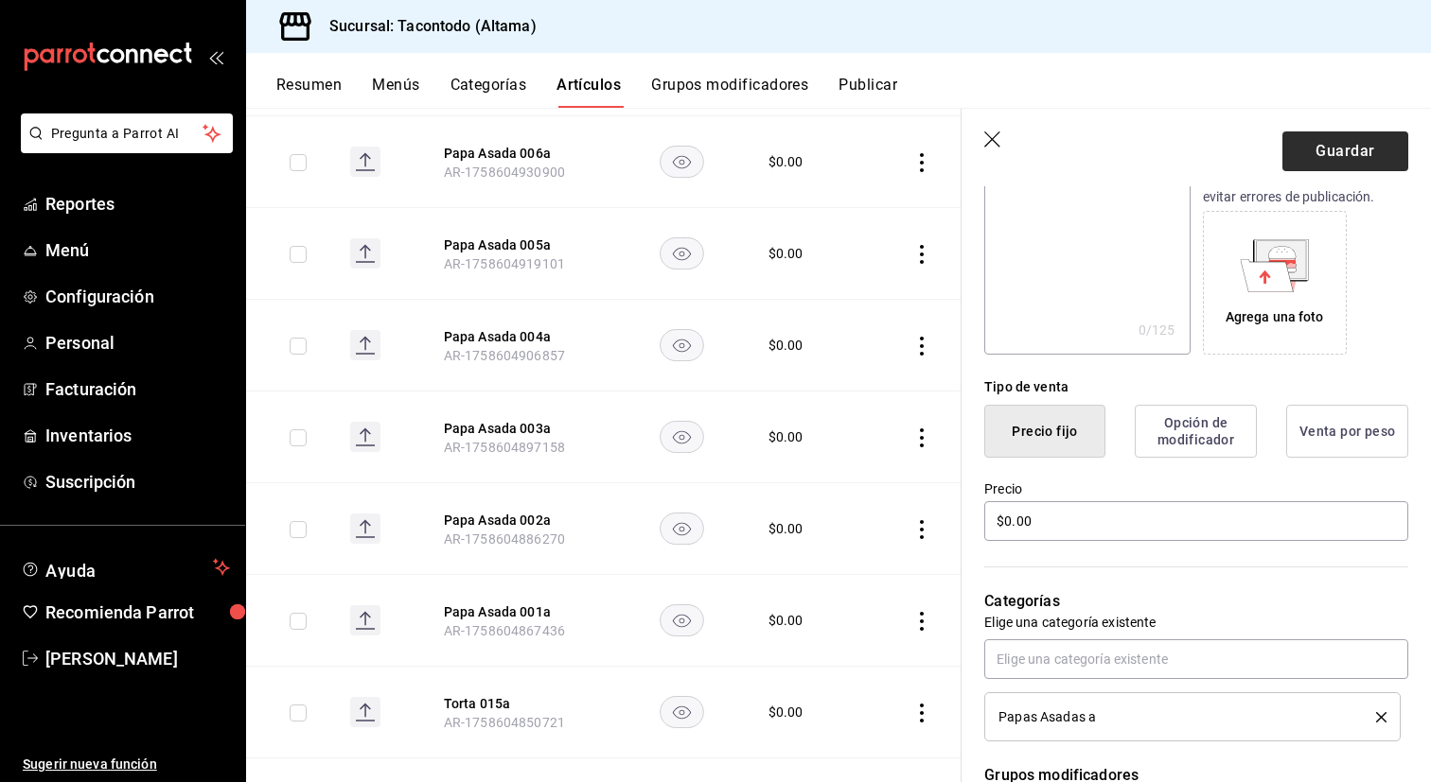
scroll to position [280, 0]
type input "Papa [PERSON_NAME] a"
click at [1315, 154] on button "Guardar" at bounding box center [1345, 152] width 126 height 40
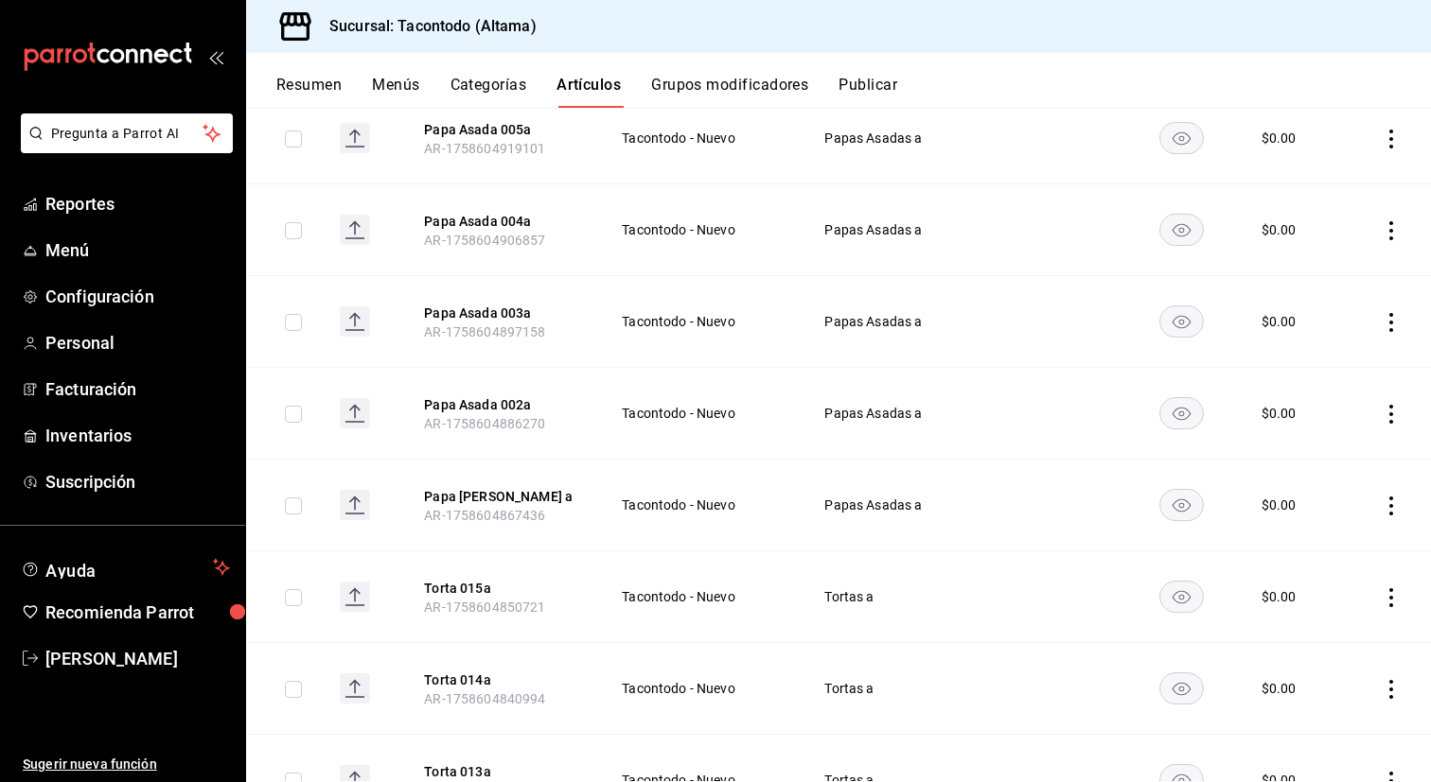
scroll to position [1225, 0]
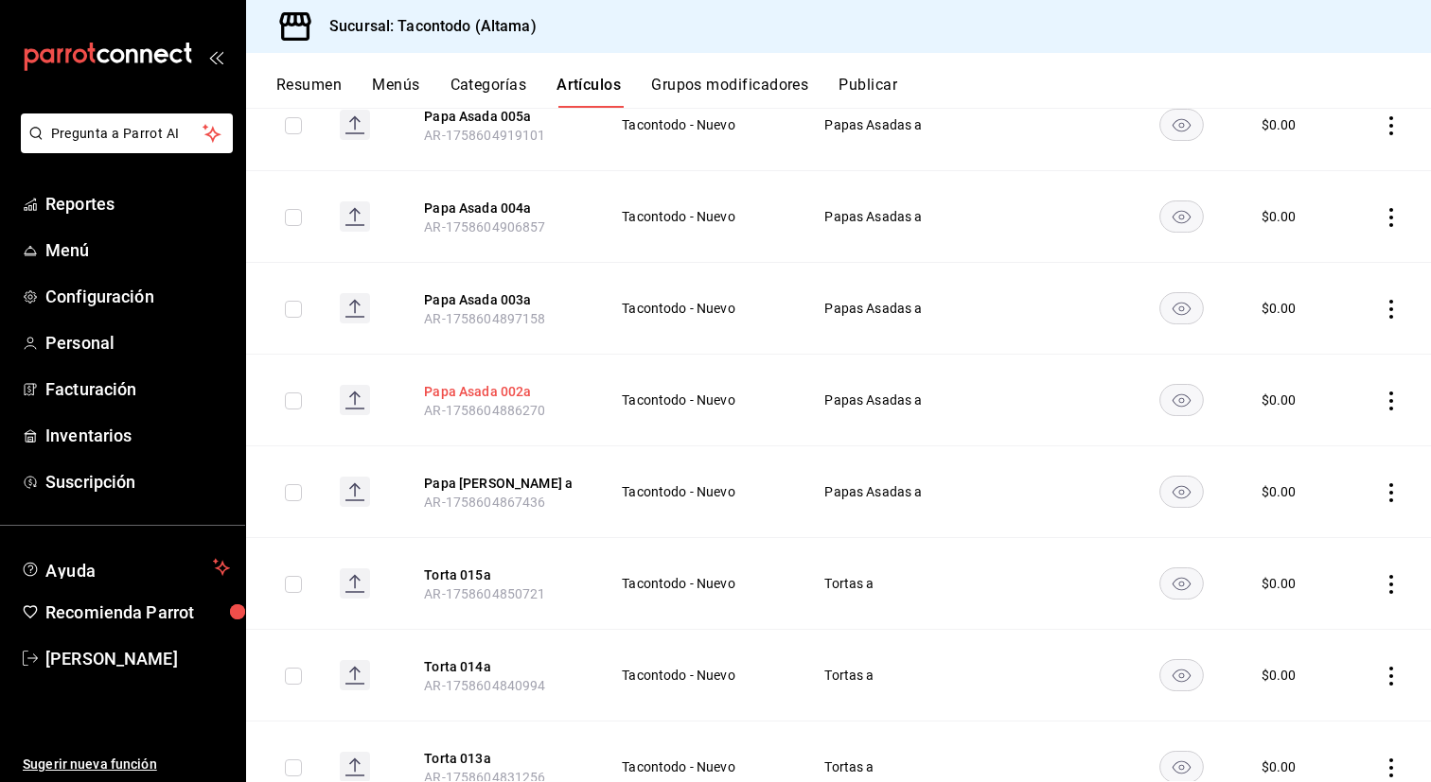
click at [514, 382] on button "Papa Asada 002a" at bounding box center [499, 391] width 151 height 19
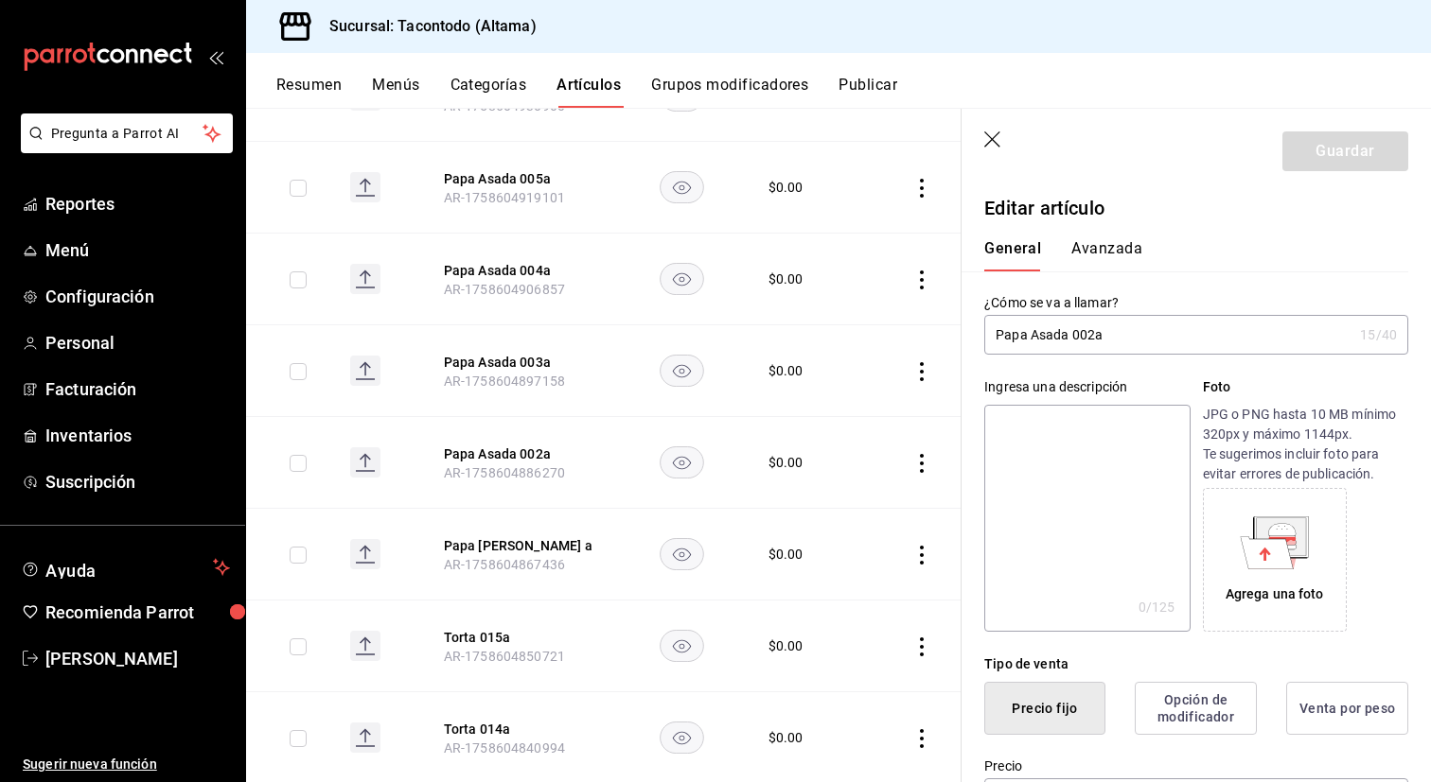
drag, startPoint x: 1091, startPoint y: 336, endPoint x: 1072, endPoint y: 338, distance: 19.0
click at [1072, 338] on input "Papa Asada 002a" at bounding box center [1168, 335] width 368 height 38
type input "Papa [PERSON_NAME] a"
click at [1322, 152] on button "Guardar" at bounding box center [1345, 152] width 126 height 40
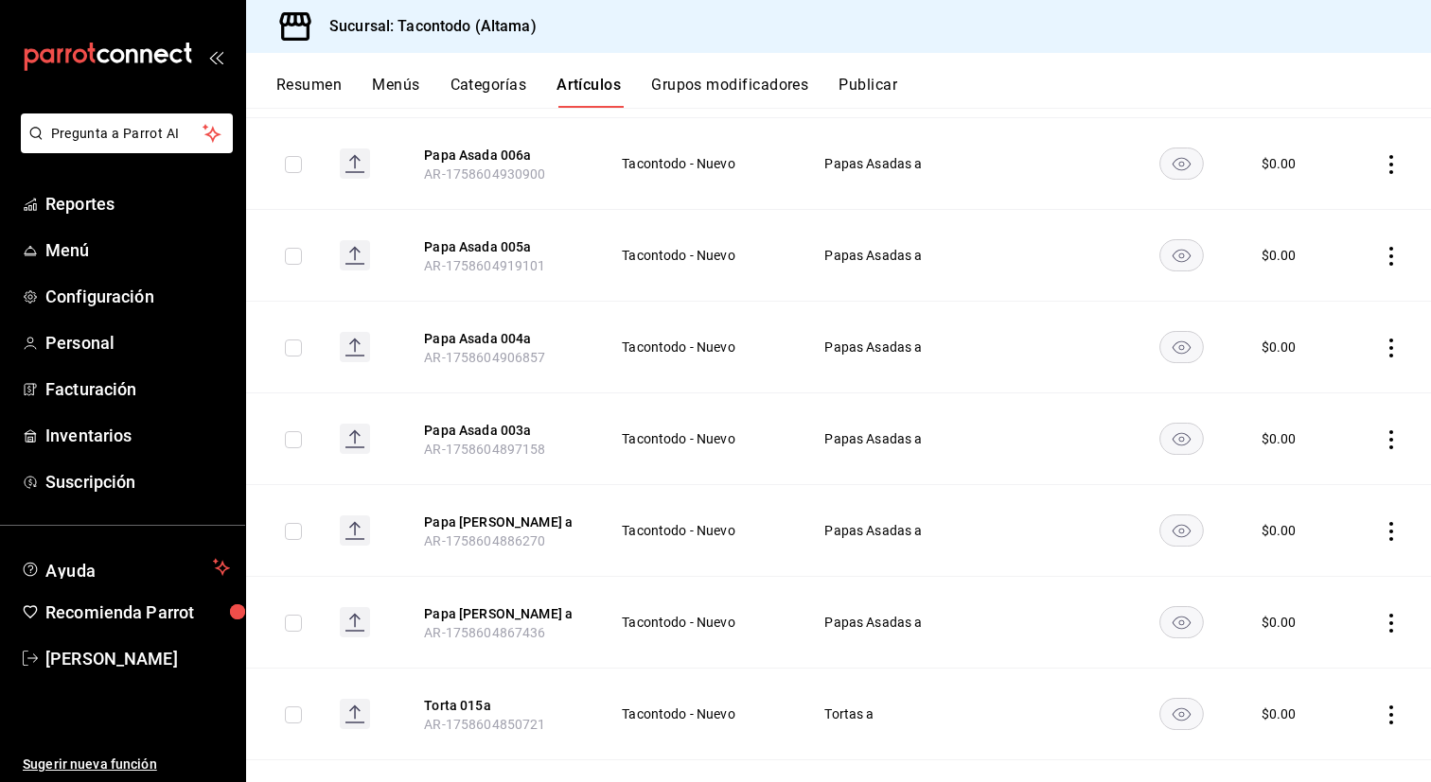
scroll to position [1196, 0]
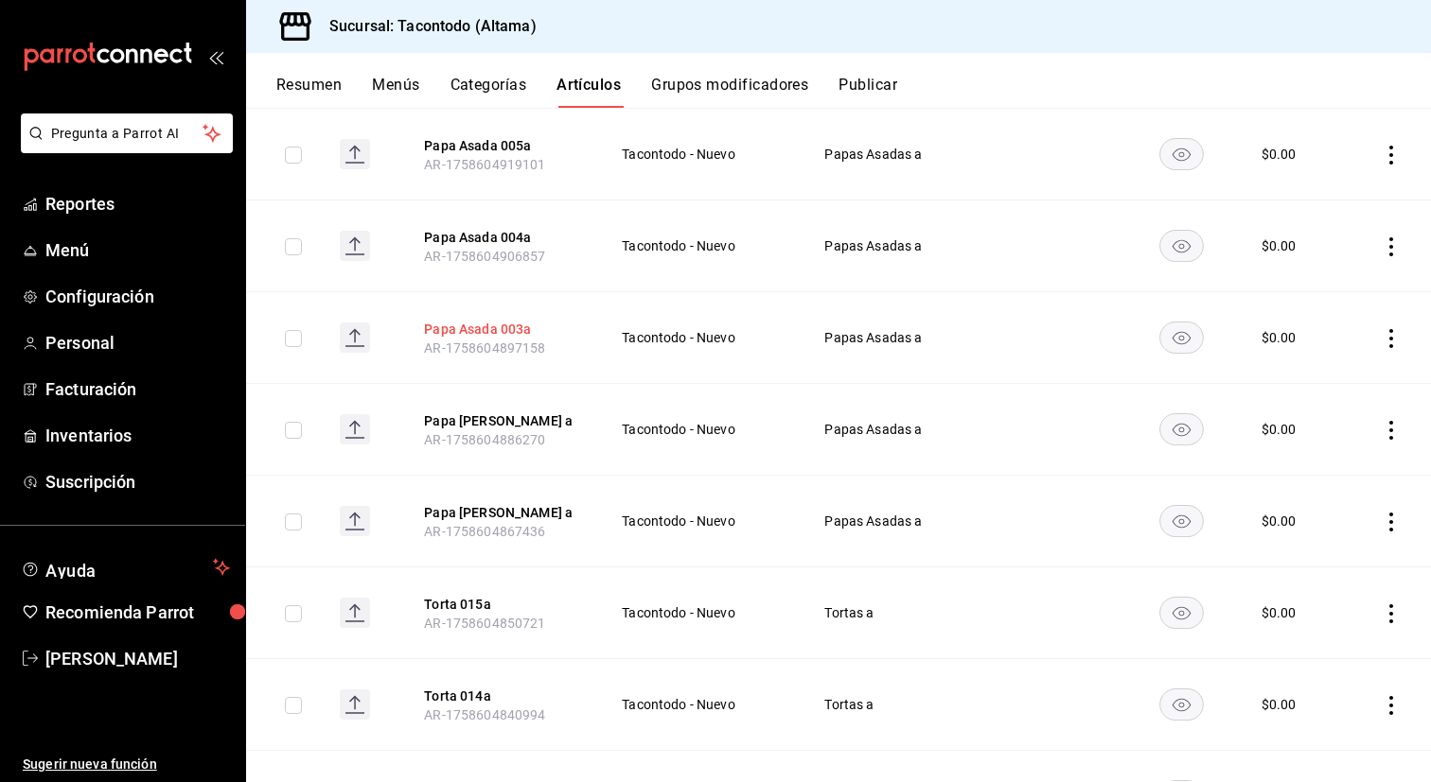
click at [491, 321] on button "Papa Asada 003a" at bounding box center [499, 329] width 151 height 19
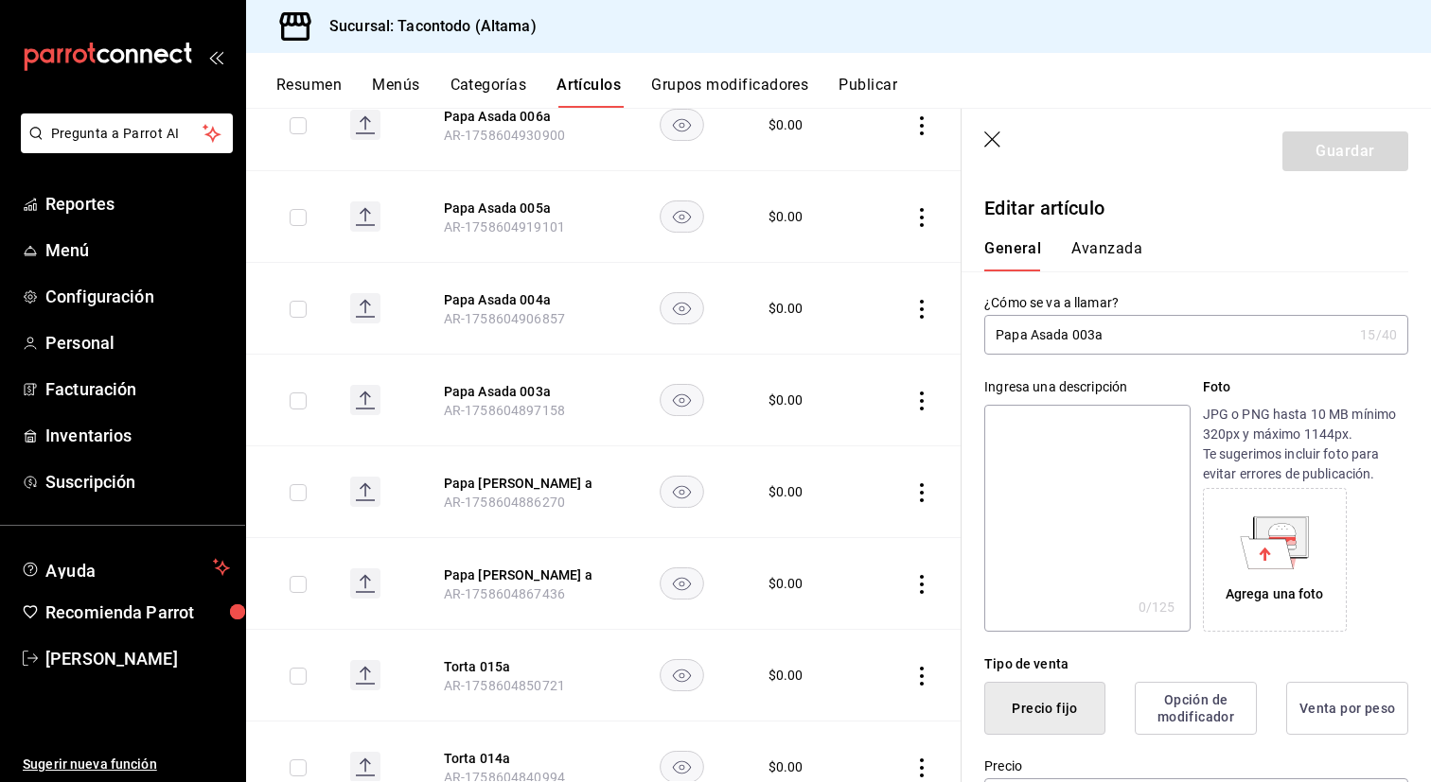
drag, startPoint x: 1092, startPoint y: 339, endPoint x: 1071, endPoint y: 338, distance: 20.8
click at [1071, 338] on input "Papa Asada 003a" at bounding box center [1168, 335] width 368 height 38
type input "Papa [PERSON_NAME] a"
click at [1336, 146] on button "Guardar" at bounding box center [1345, 152] width 126 height 40
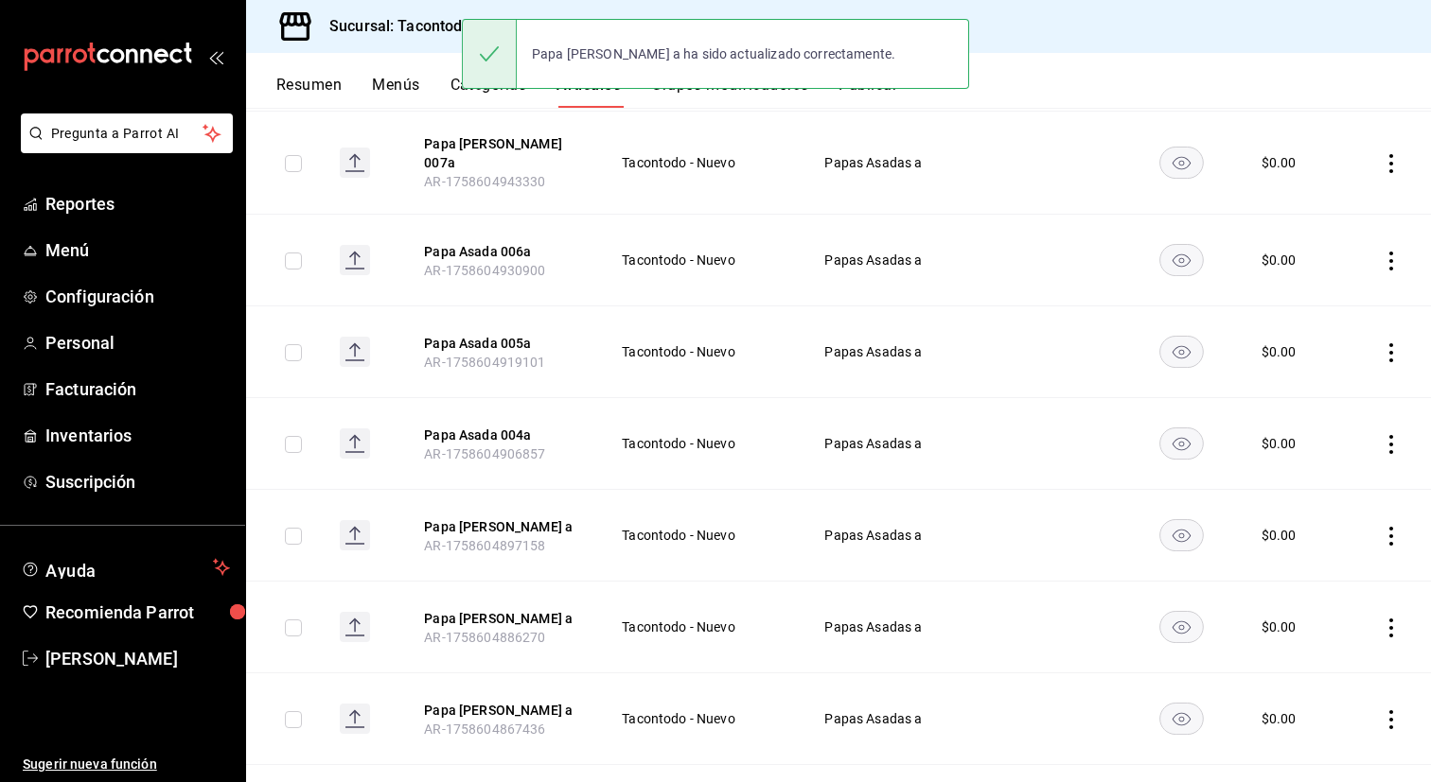
scroll to position [1049, 0]
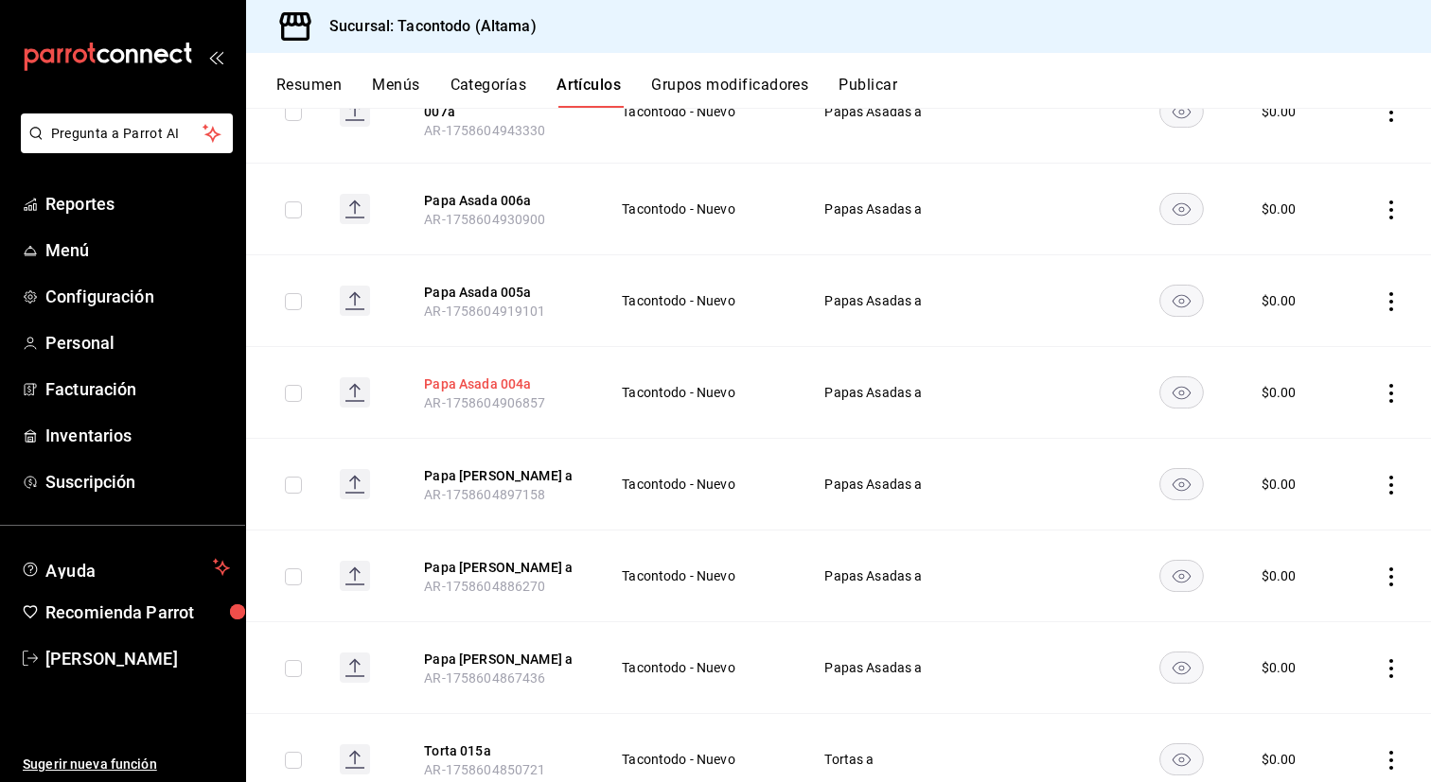
click at [492, 375] on button "Papa Asada 004a" at bounding box center [499, 384] width 151 height 19
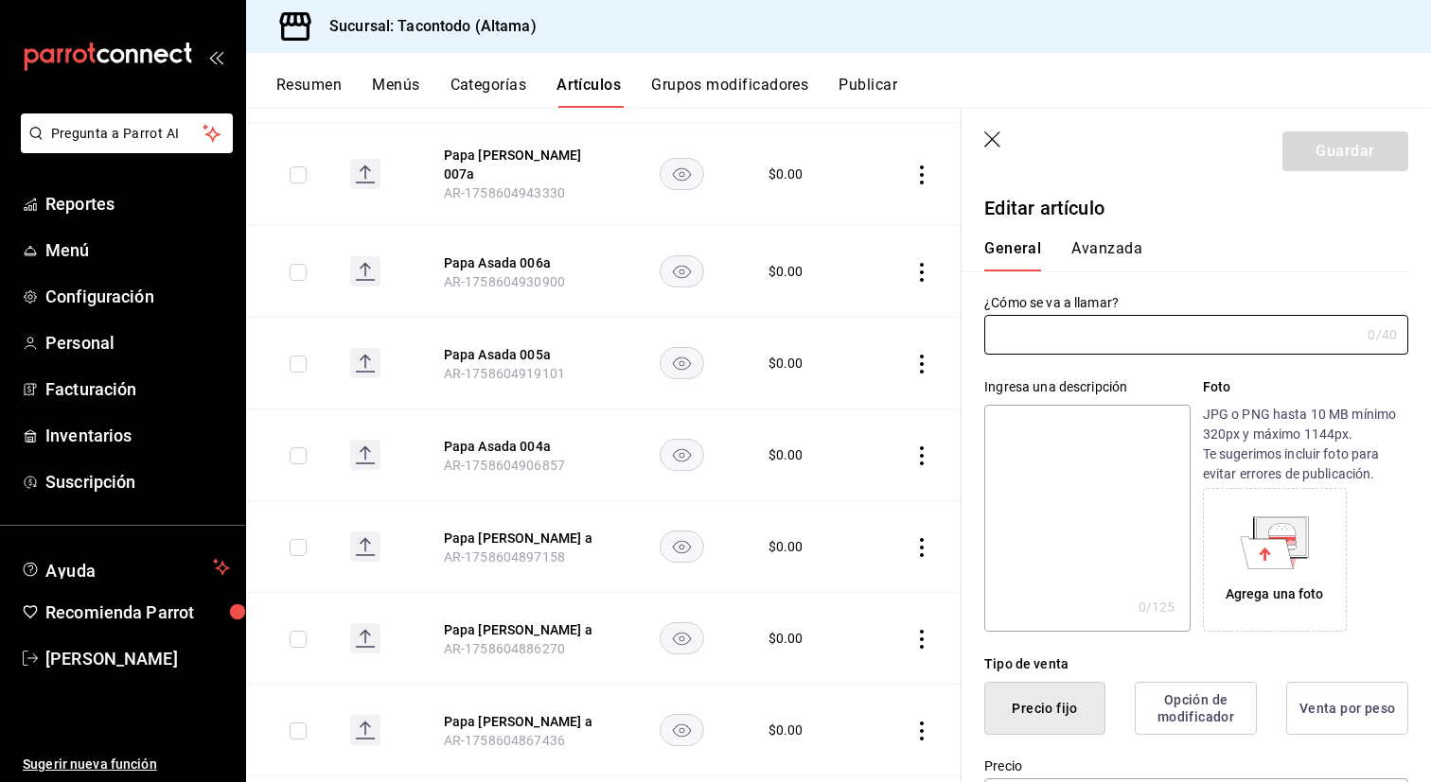
type input "Papa Asada 004a"
type input "AR-1758604906857"
type input "$0.00"
click at [1093, 335] on input "Papa Asada 004a" at bounding box center [1168, 335] width 368 height 38
type input "Papa [PERSON_NAME] a"
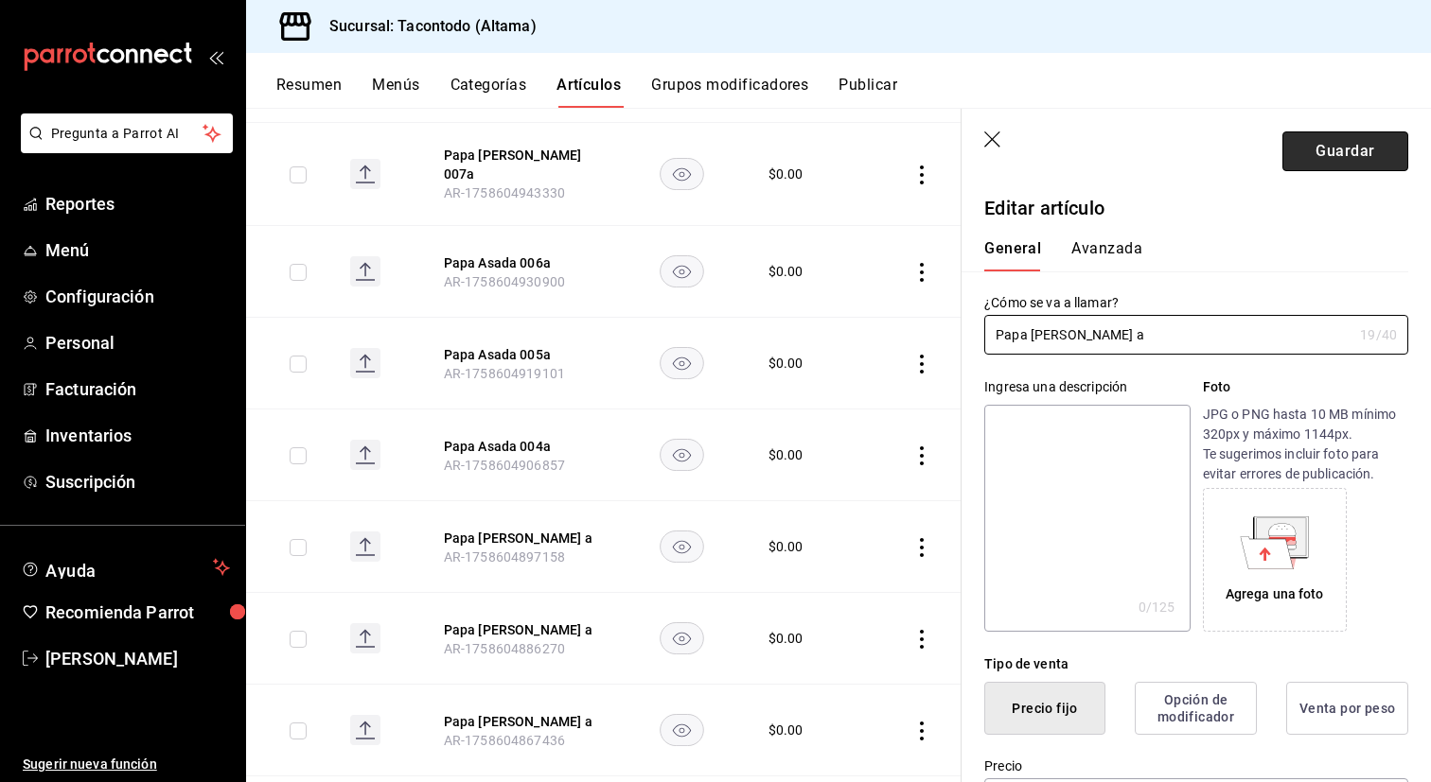
click at [1333, 163] on button "Guardar" at bounding box center [1345, 152] width 126 height 40
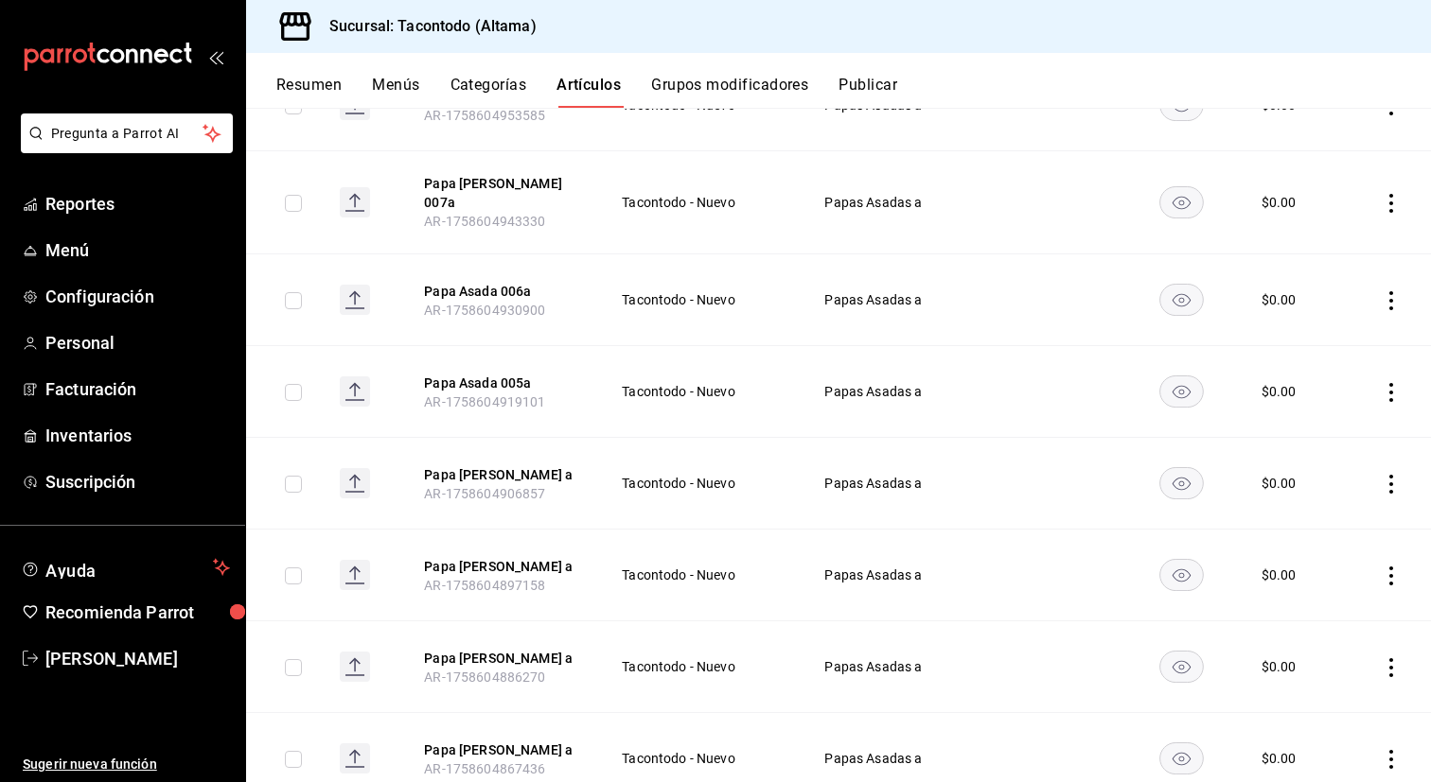
scroll to position [947, 0]
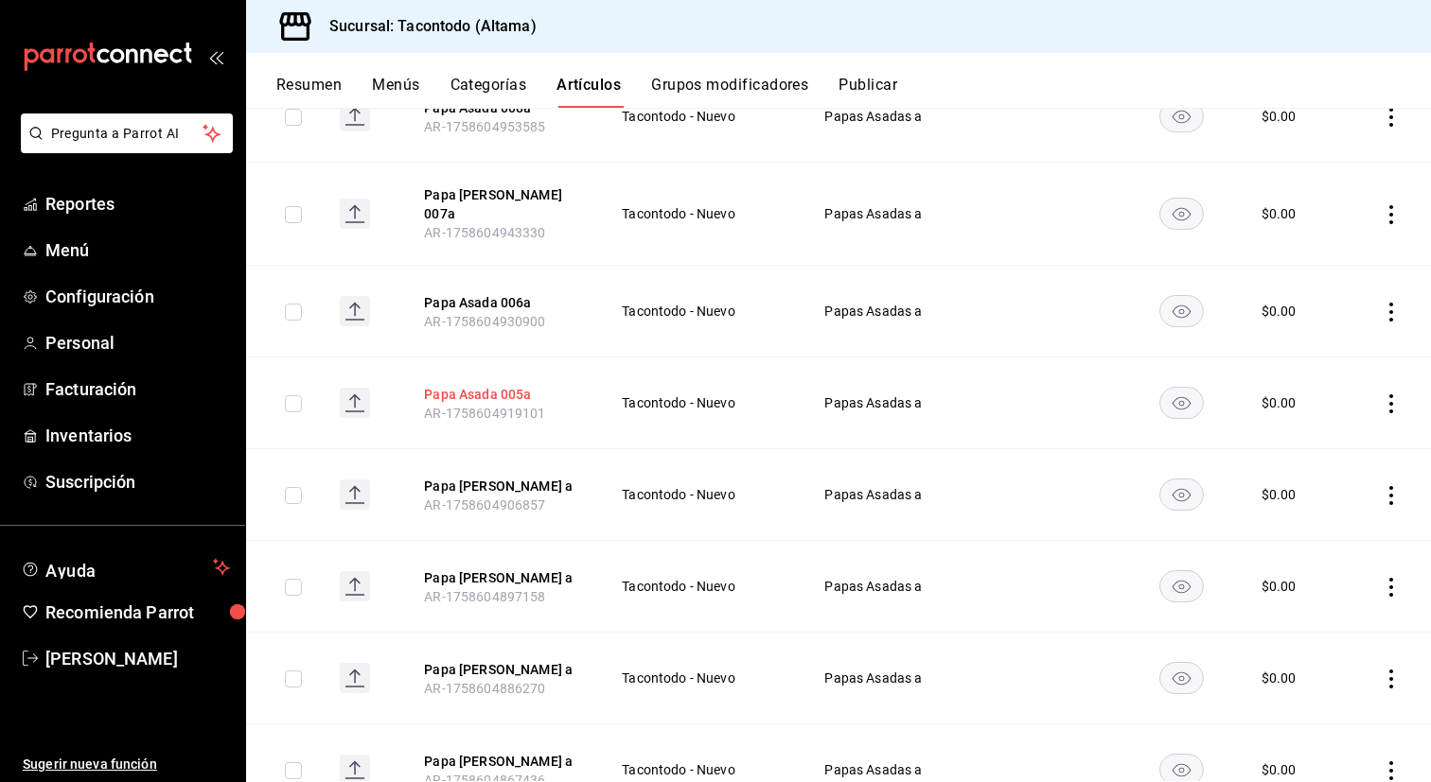
click at [485, 385] on button "Papa Asada 005a" at bounding box center [499, 394] width 151 height 19
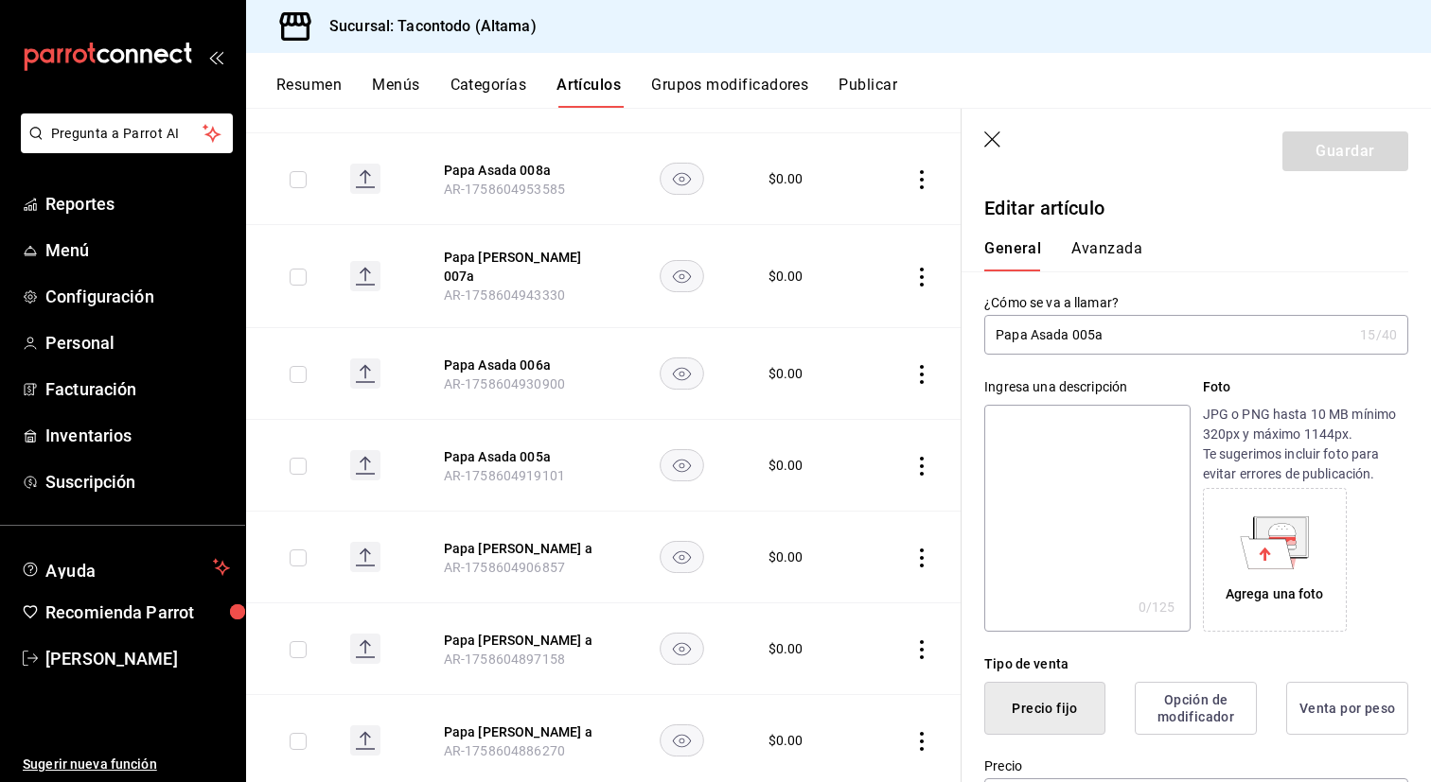
click at [1093, 329] on input "Papa Asada 005a" at bounding box center [1168, 335] width 368 height 38
type input "Papa [PERSON_NAME] a"
click at [1325, 159] on button "Guardar" at bounding box center [1345, 152] width 126 height 40
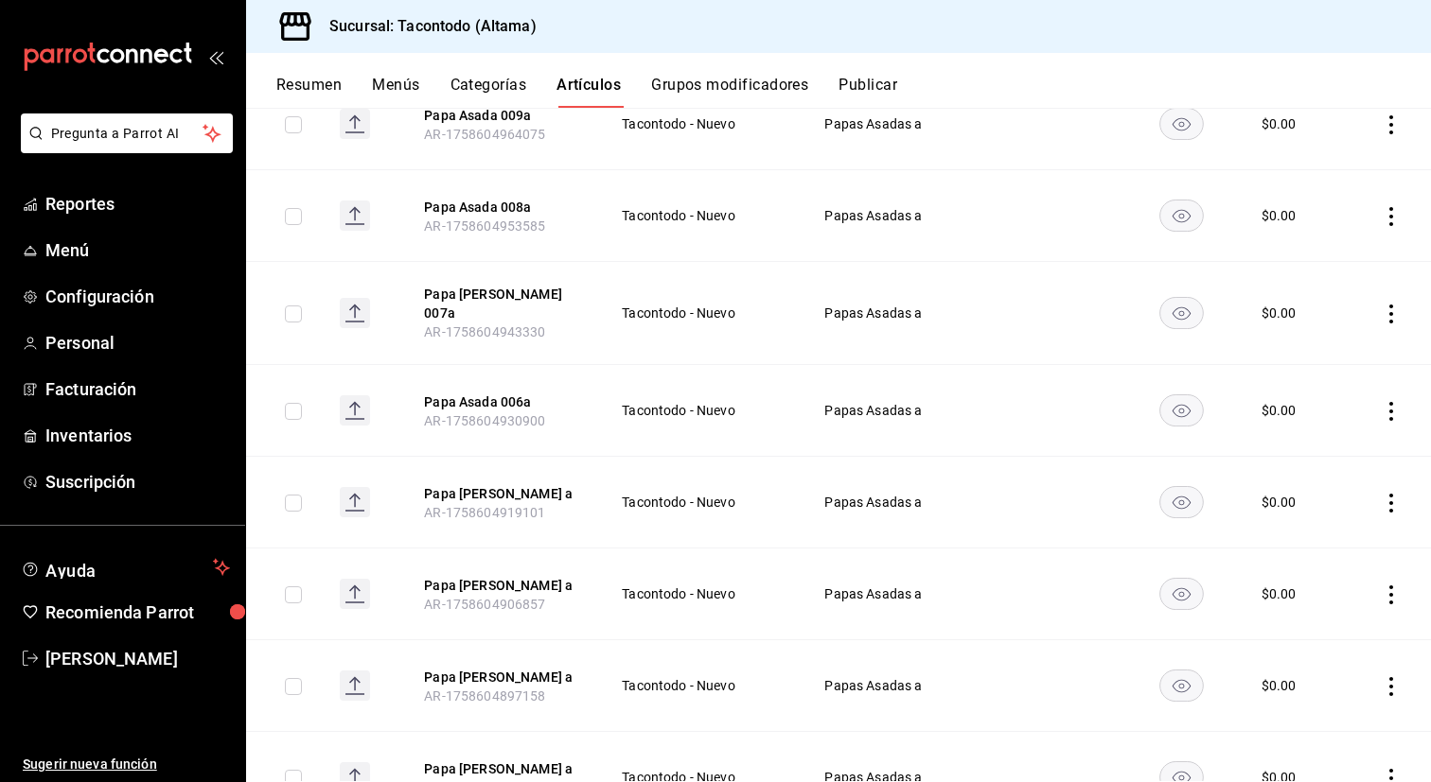
scroll to position [856, 0]
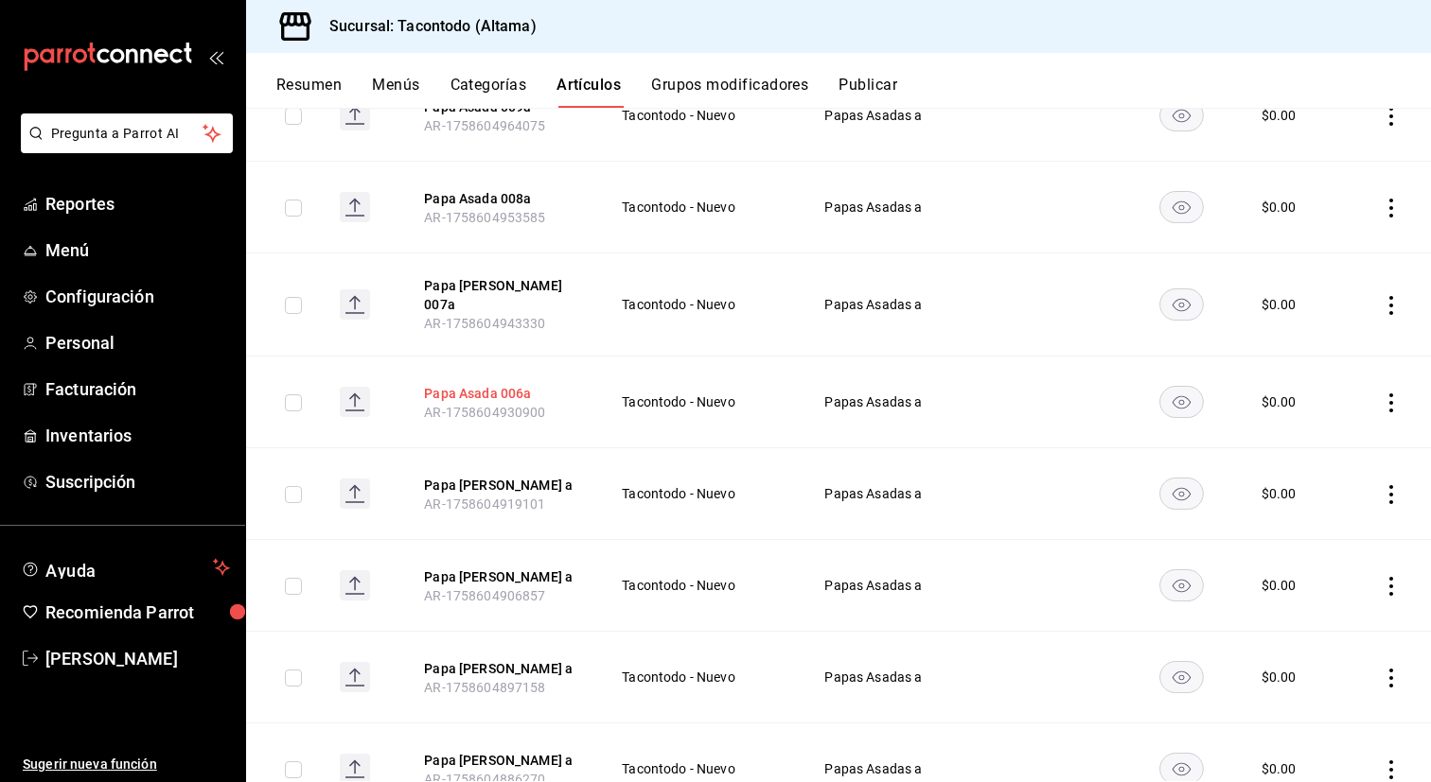
click at [476, 384] on button "Papa Asada 006a" at bounding box center [499, 393] width 151 height 19
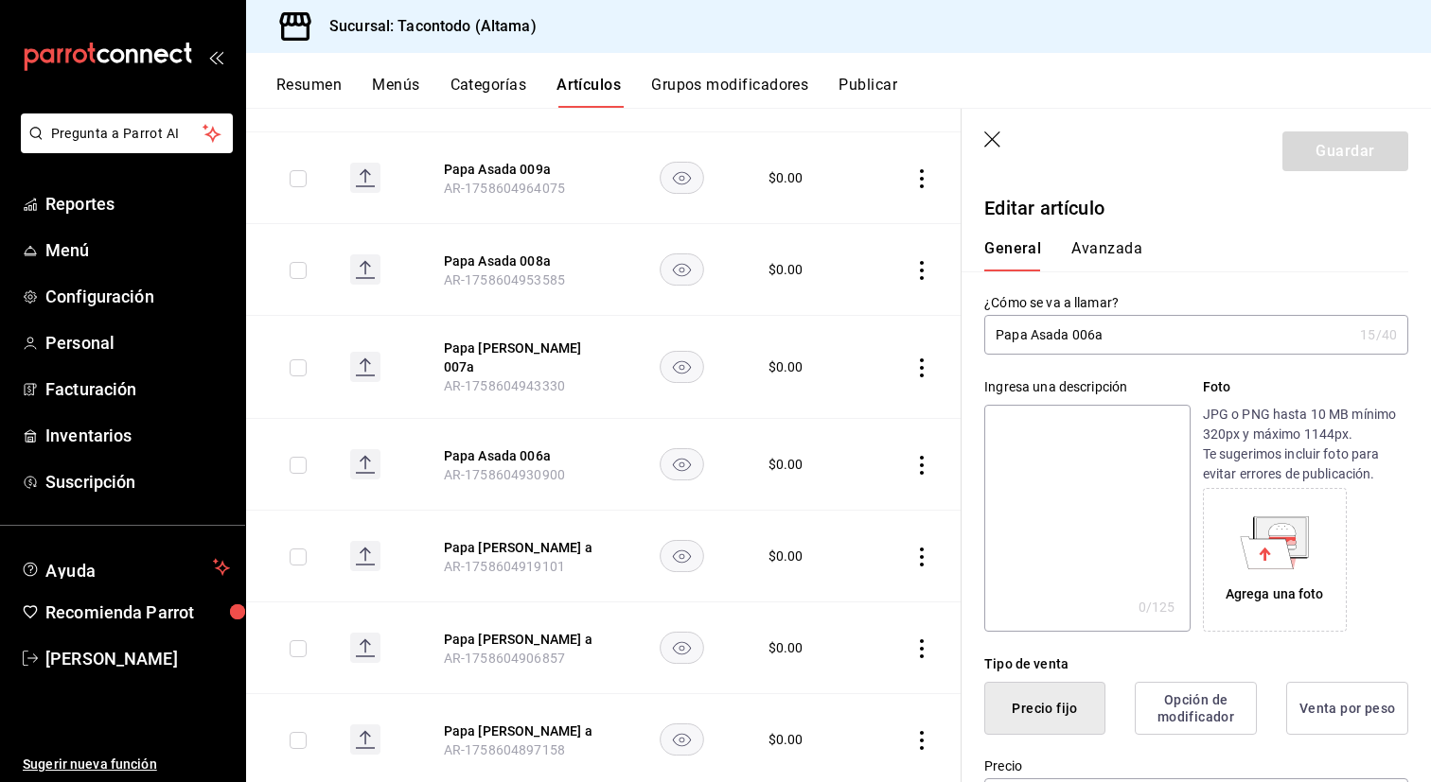
click at [1090, 341] on input "Papa Asada 006a" at bounding box center [1168, 335] width 368 height 38
type input "Papa Asada Mixta a"
click at [1324, 157] on button "Guardar" at bounding box center [1345, 152] width 126 height 40
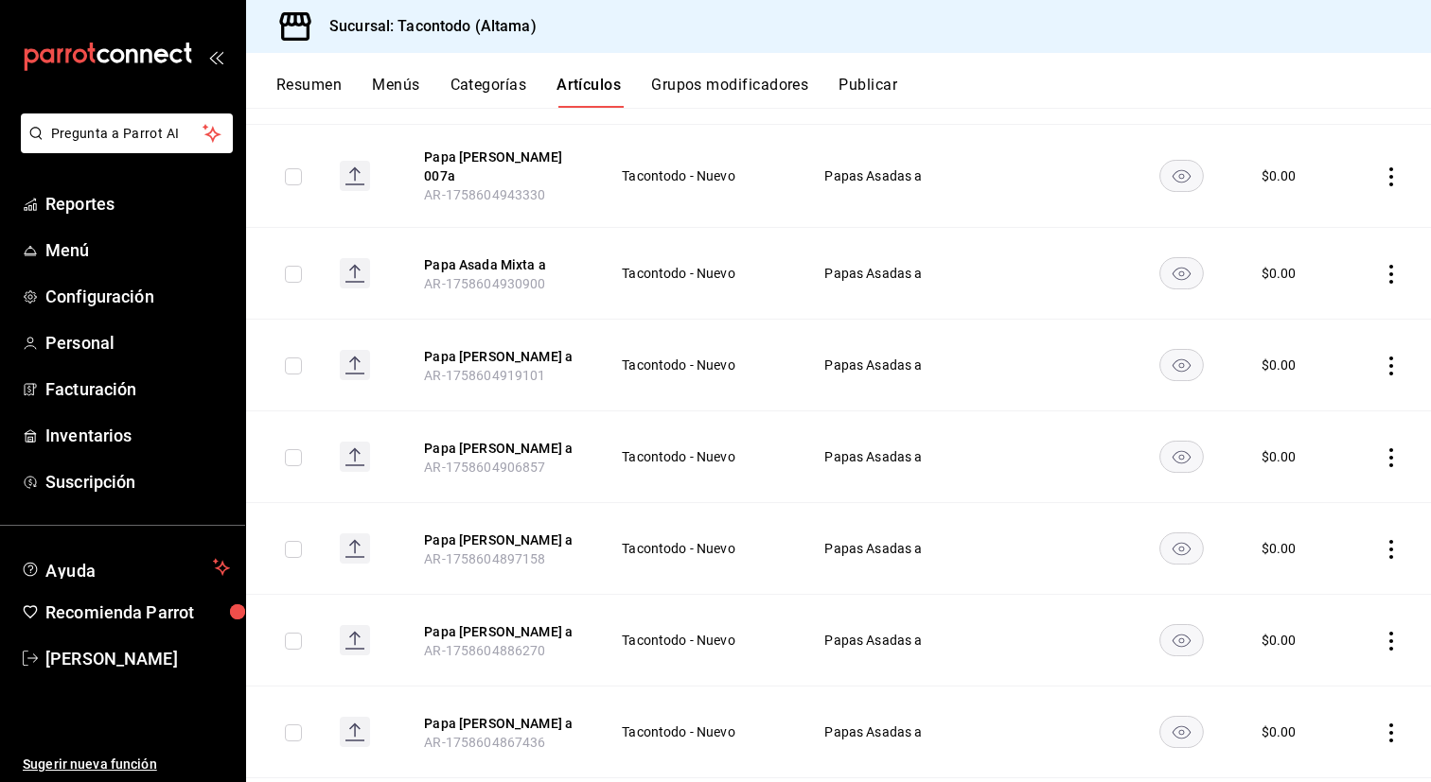
scroll to position [971, 0]
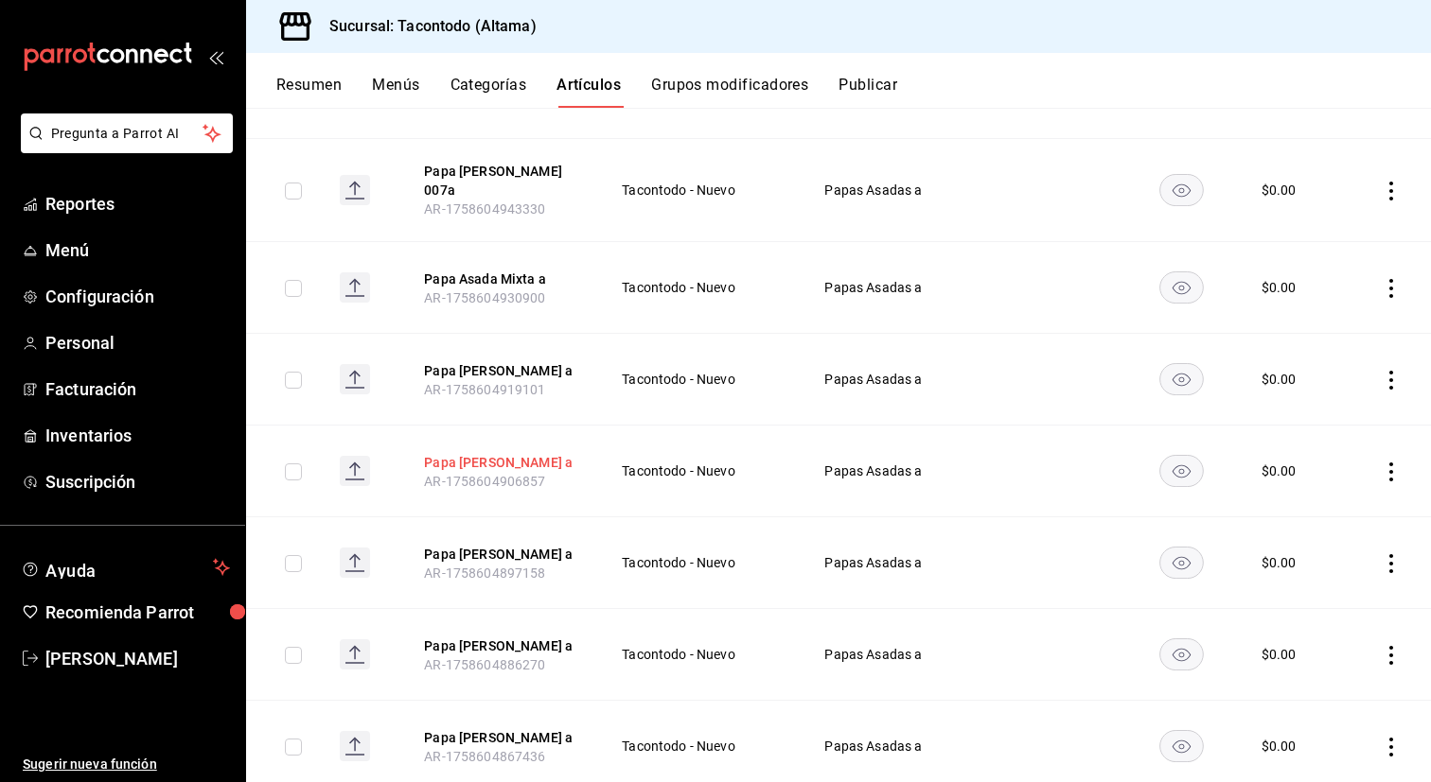
click at [479, 464] on button "Papa [PERSON_NAME] a" at bounding box center [499, 462] width 151 height 19
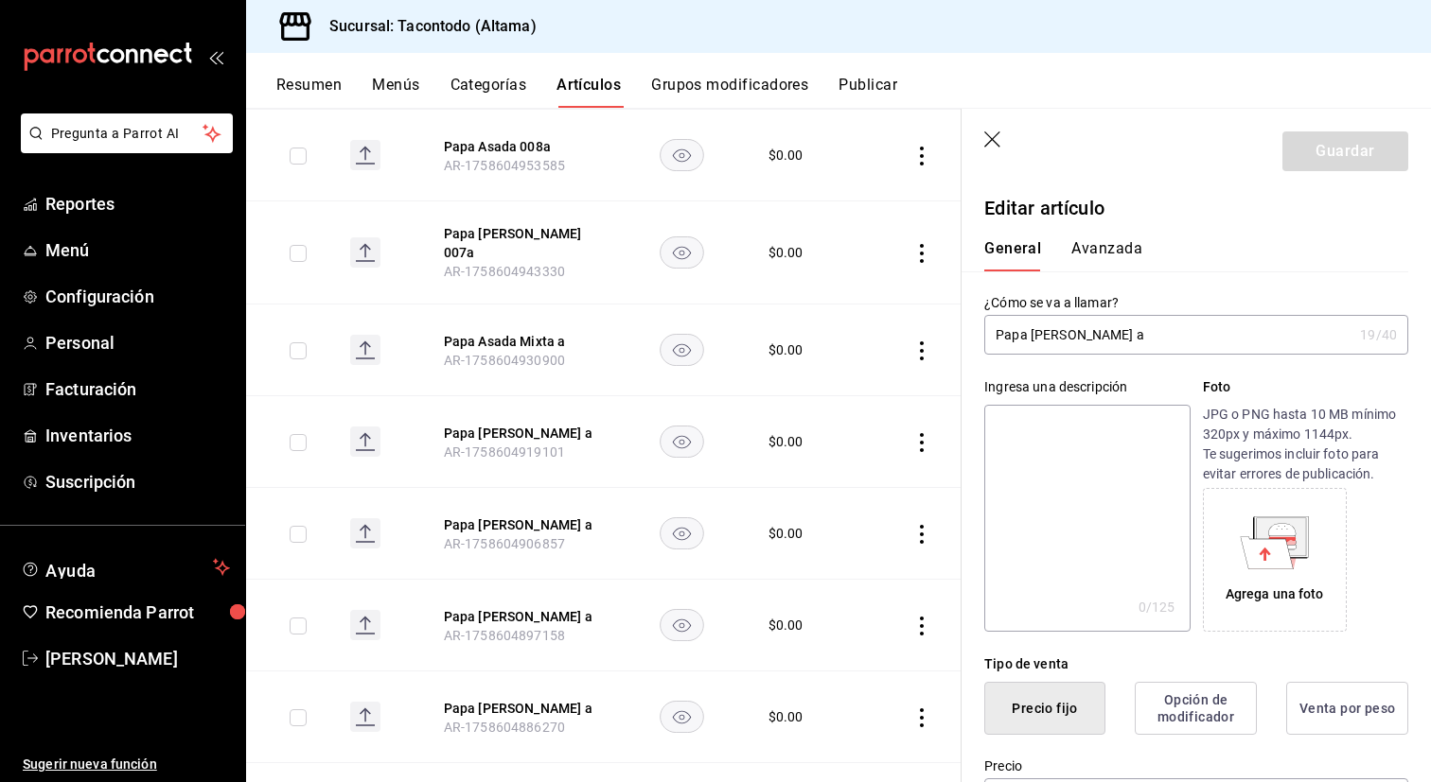
click at [1082, 342] on input "Papa [PERSON_NAME] a" at bounding box center [1168, 335] width 368 height 38
type input "Papa [PERSON_NAME] a"
click at [1322, 154] on button "Guardar" at bounding box center [1345, 152] width 126 height 40
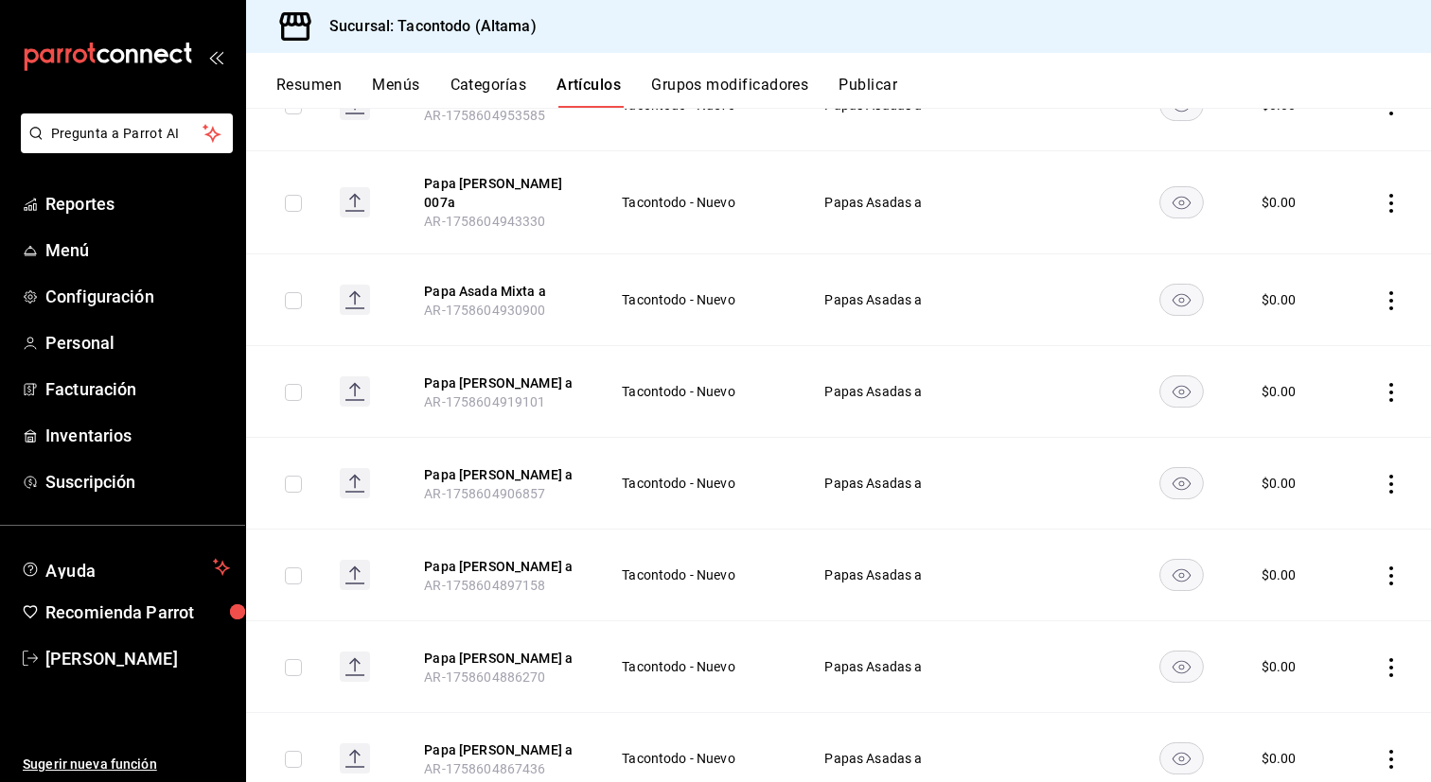
scroll to position [960, 0]
click at [489, 385] on button "Papa [PERSON_NAME] a" at bounding box center [499, 381] width 151 height 19
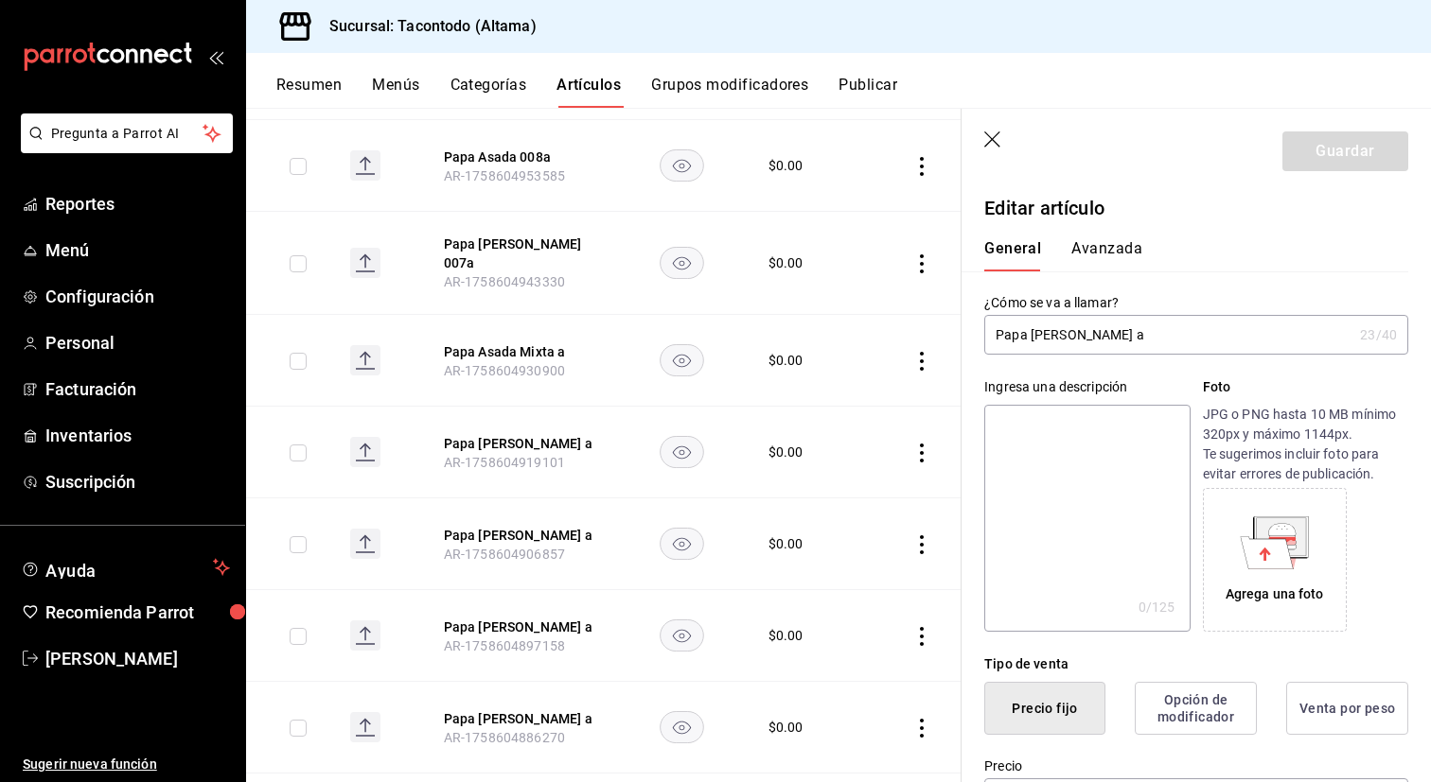
click at [1113, 336] on input "Papa [PERSON_NAME] a" at bounding box center [1168, 335] width 368 height 38
type input "Papa [PERSON_NAME] a"
click at [1344, 154] on button "Guardar" at bounding box center [1345, 152] width 126 height 40
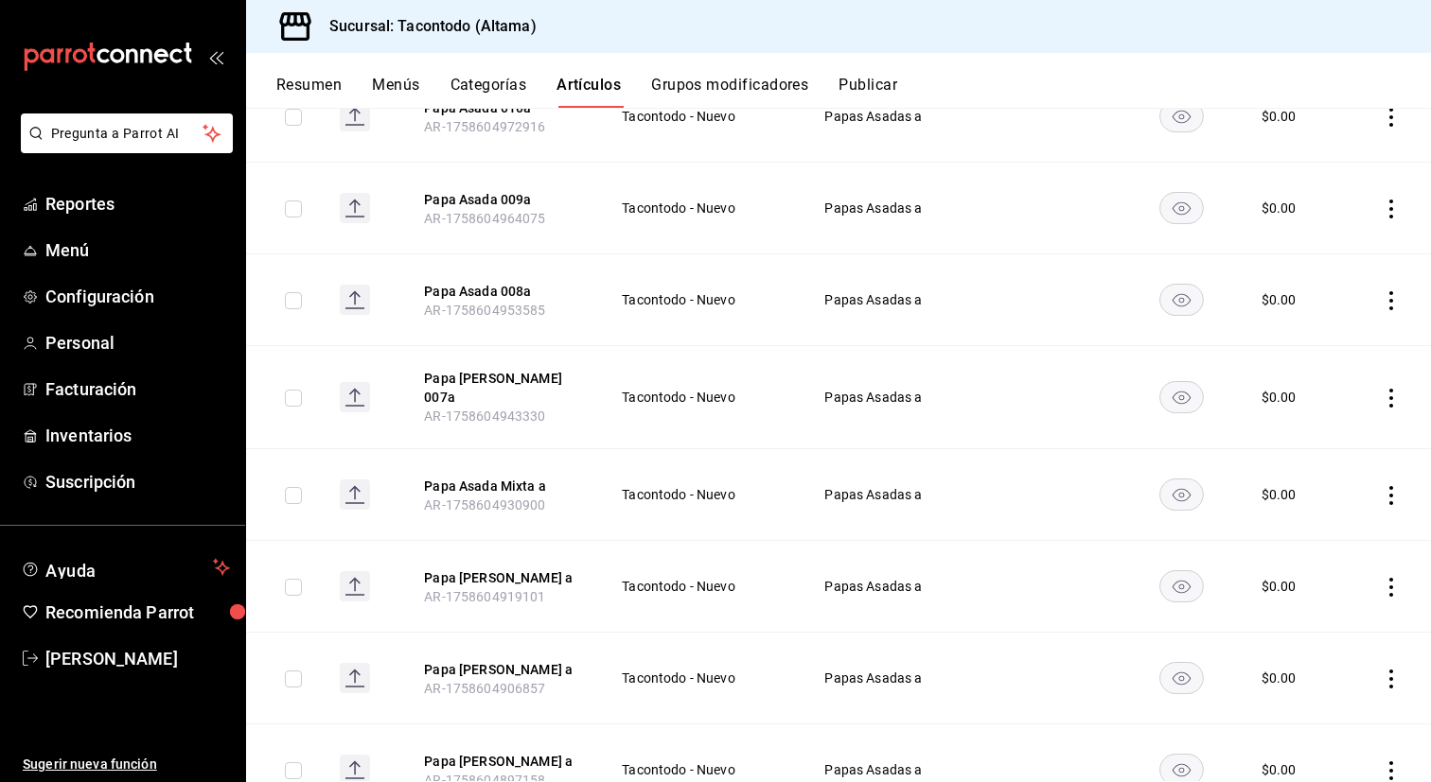
scroll to position [743, 0]
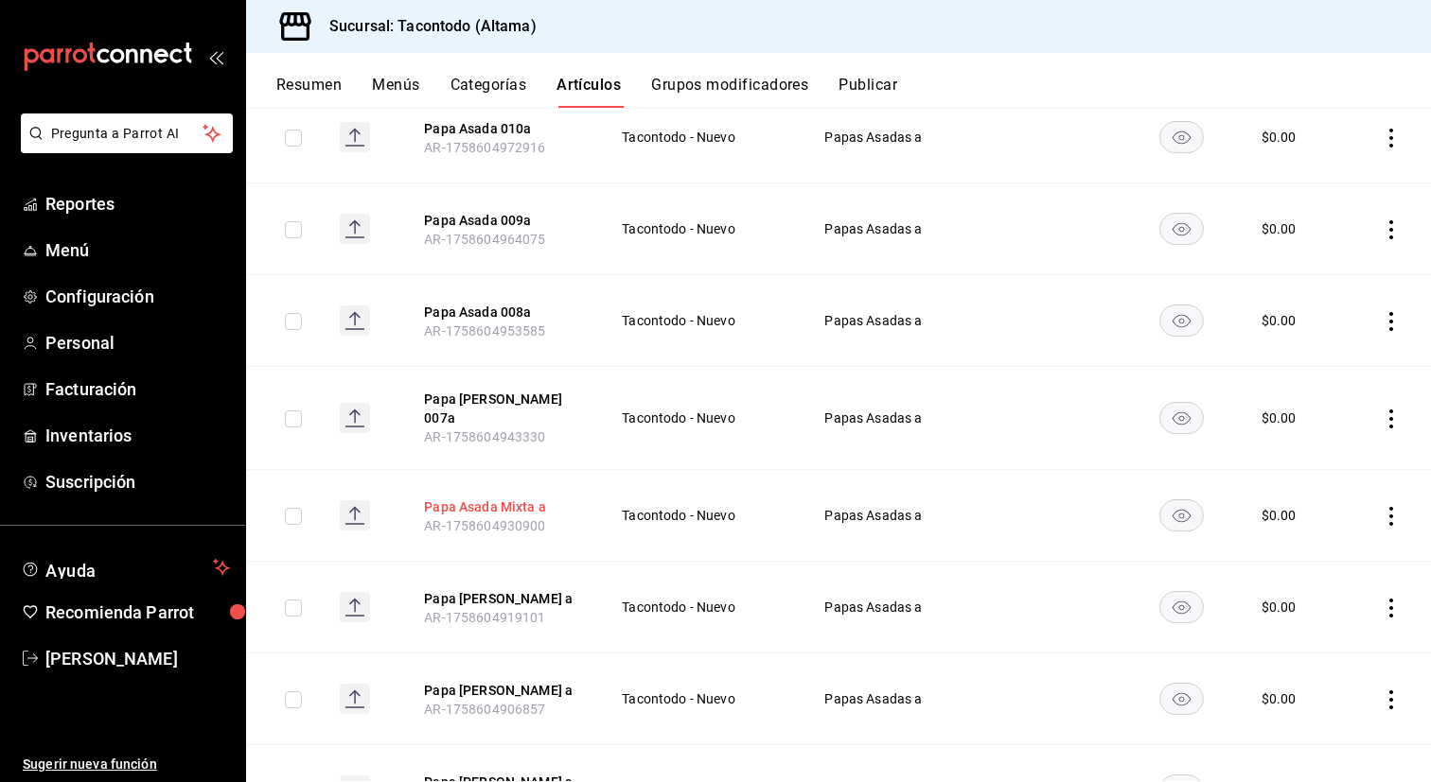
click at [517, 498] on button "Papa Asada Mixta a" at bounding box center [499, 507] width 151 height 19
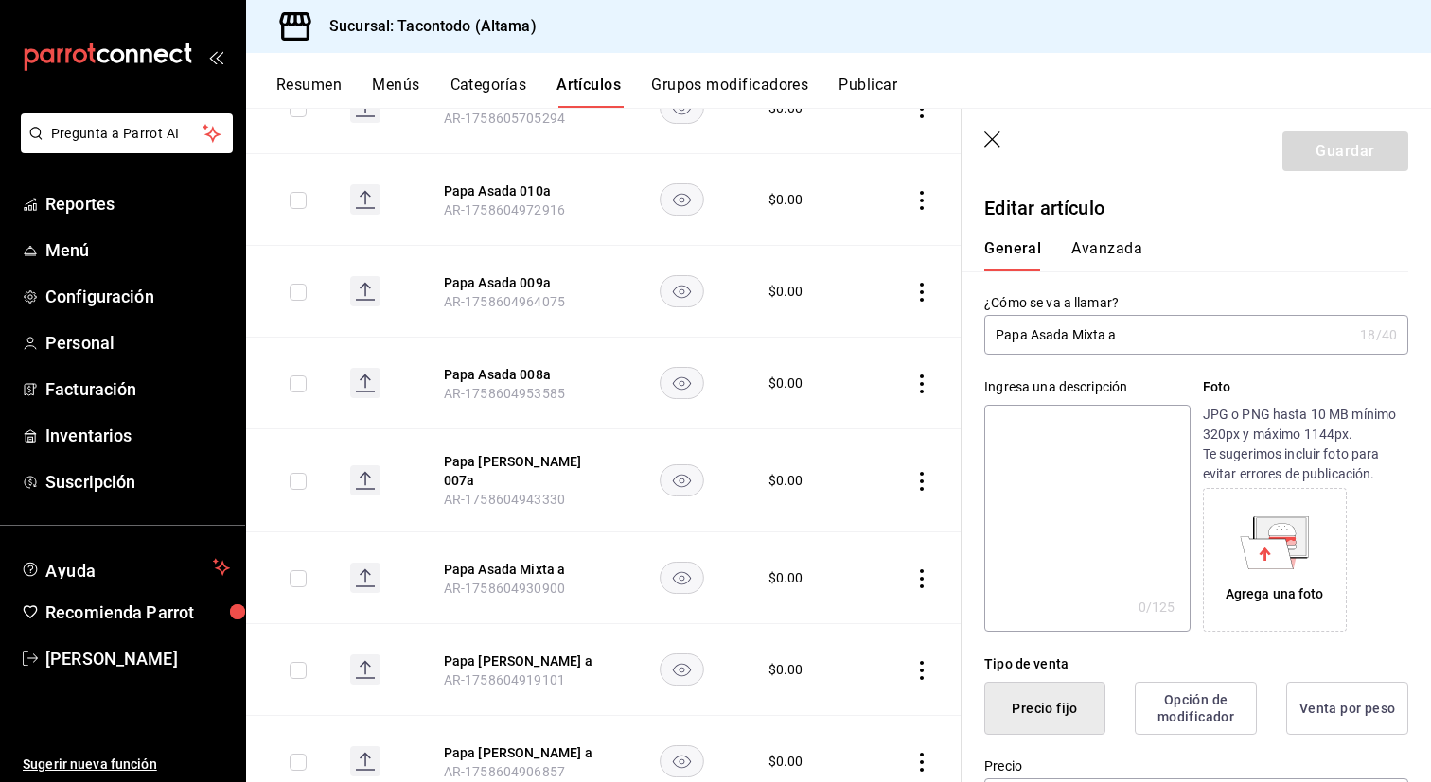
click at [1087, 338] on input "Papa Asada Mixta a" at bounding box center [1168, 335] width 368 height 38
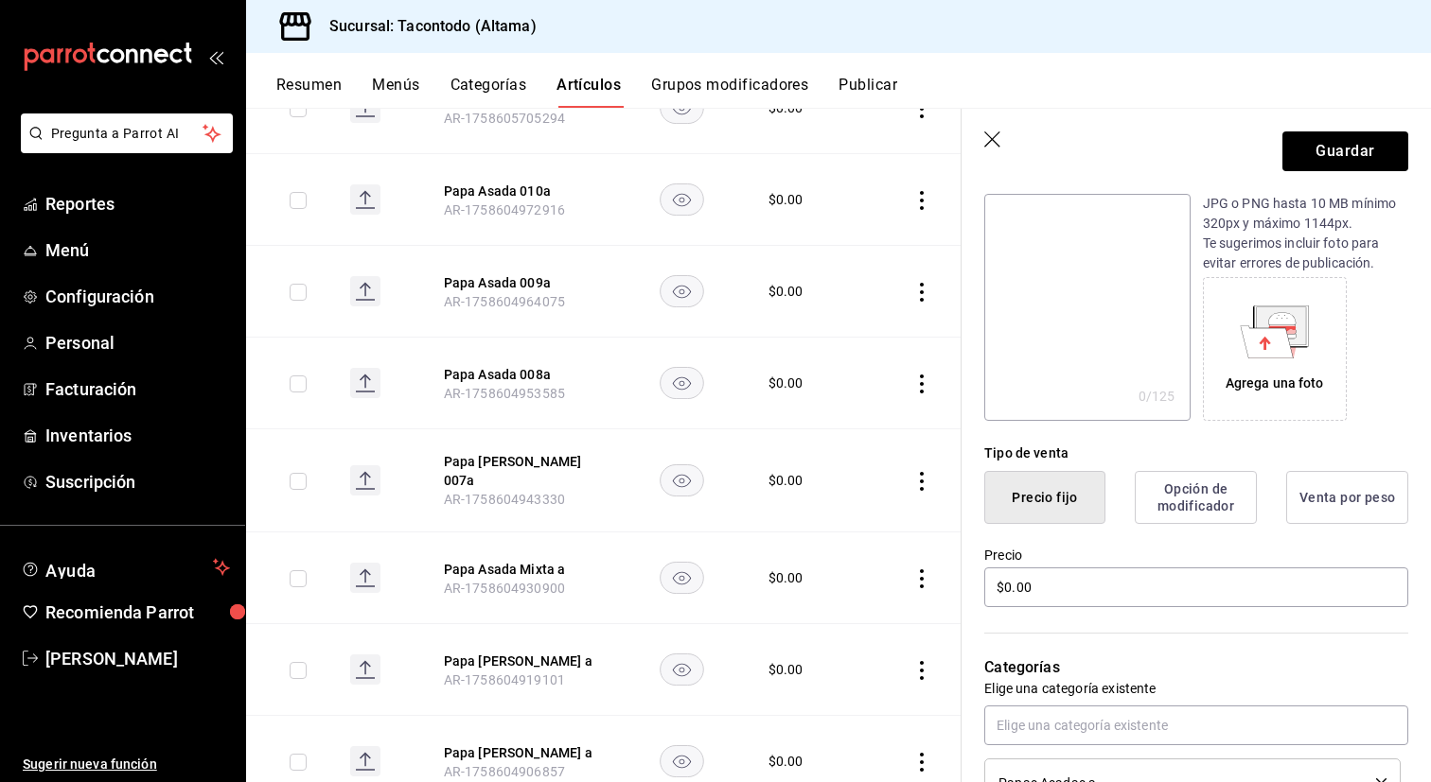
scroll to position [186, 0]
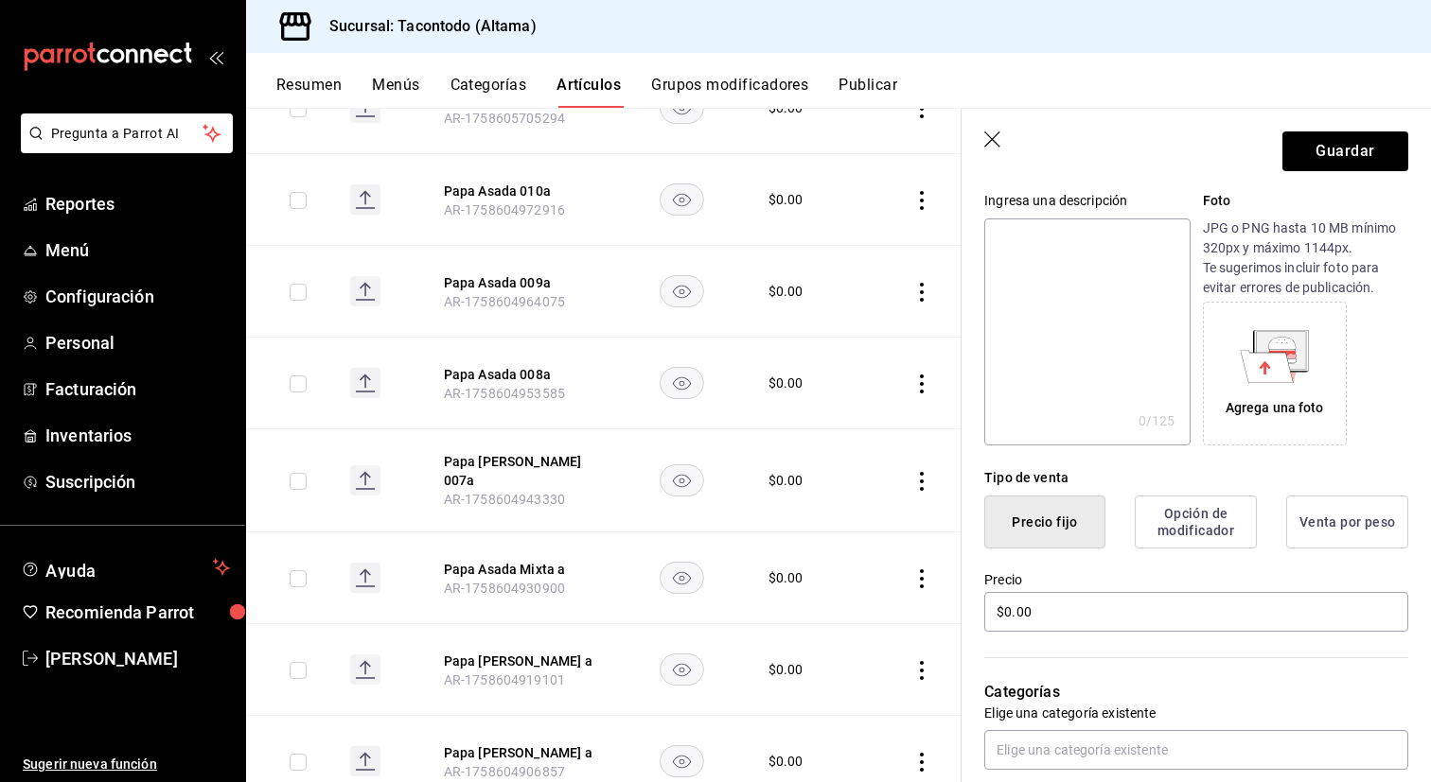
type input "Papa [PERSON_NAME] a"
